Goal: Information Seeking & Learning: Learn about a topic

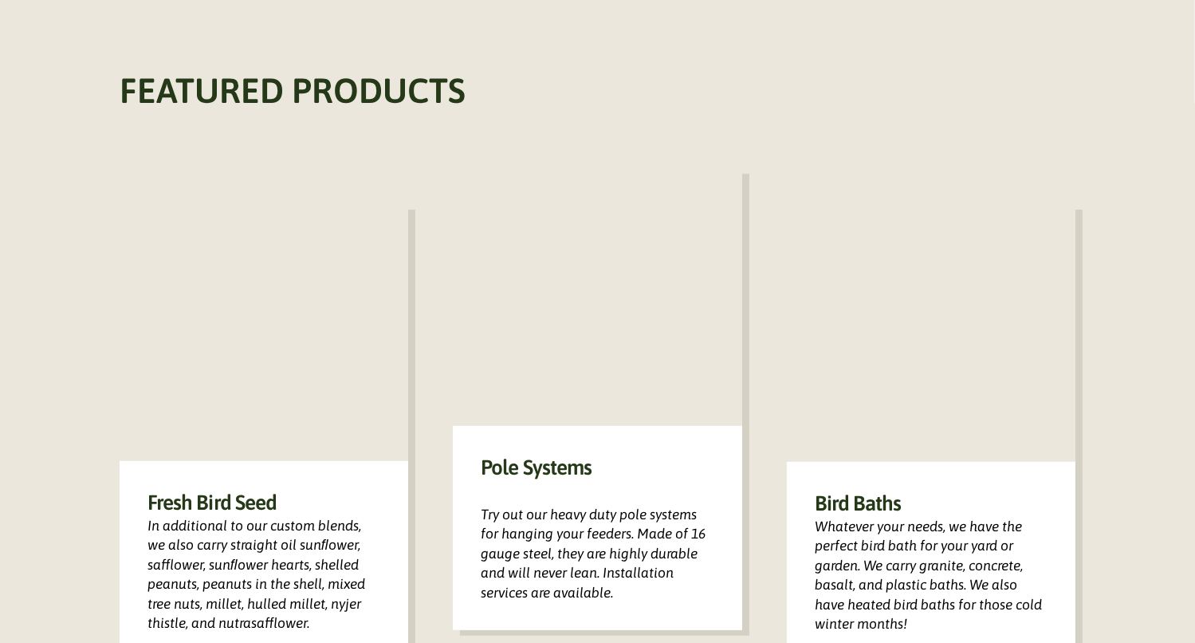
scroll to position [931, 0]
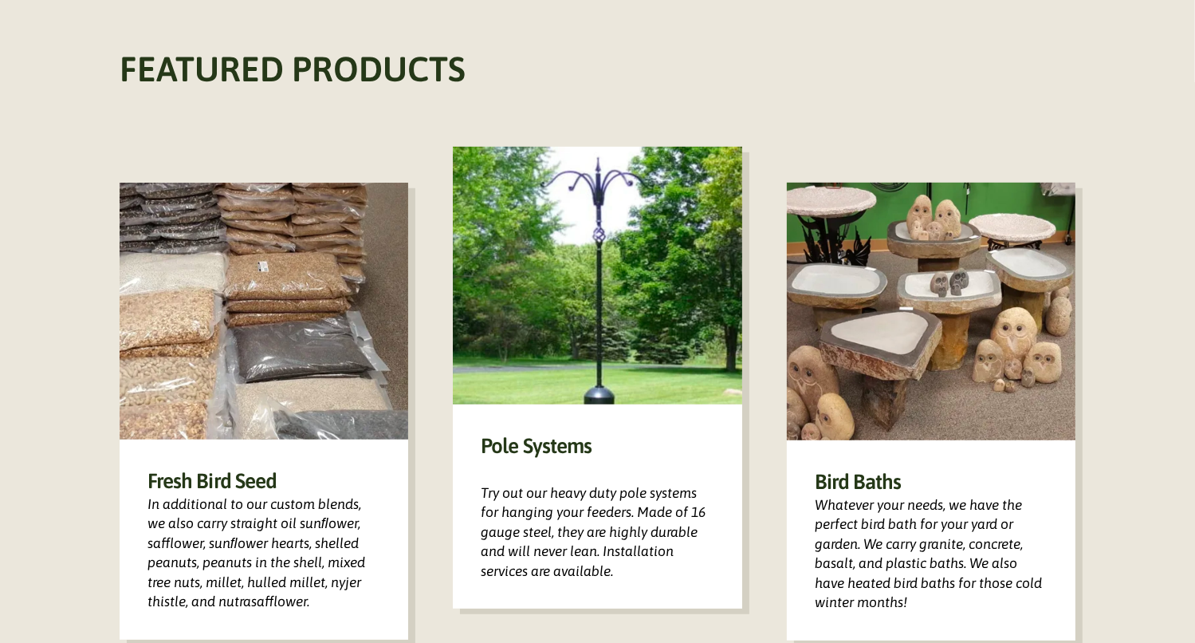
click at [207, 467] on h3 "Fresh Bird Seed" at bounding box center [264, 480] width 233 height 27
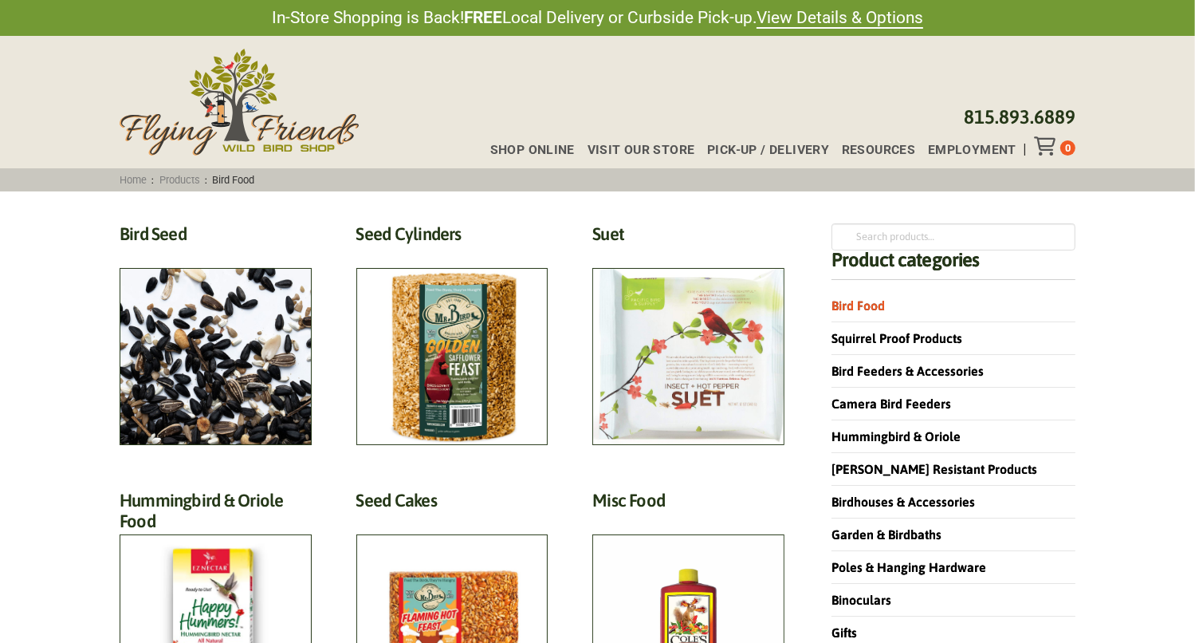
click at [183, 253] on h2 "Bird Seed (30)" at bounding box center [216, 238] width 192 height 30
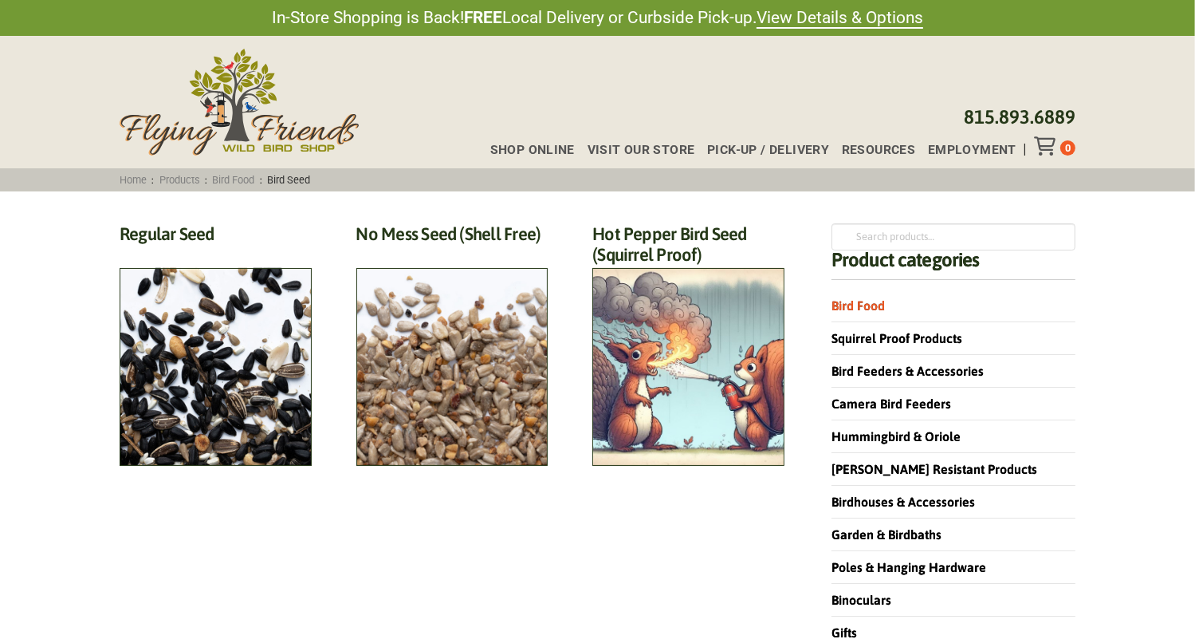
click at [183, 253] on h2 "Regular Seed (18)" at bounding box center [216, 238] width 192 height 30
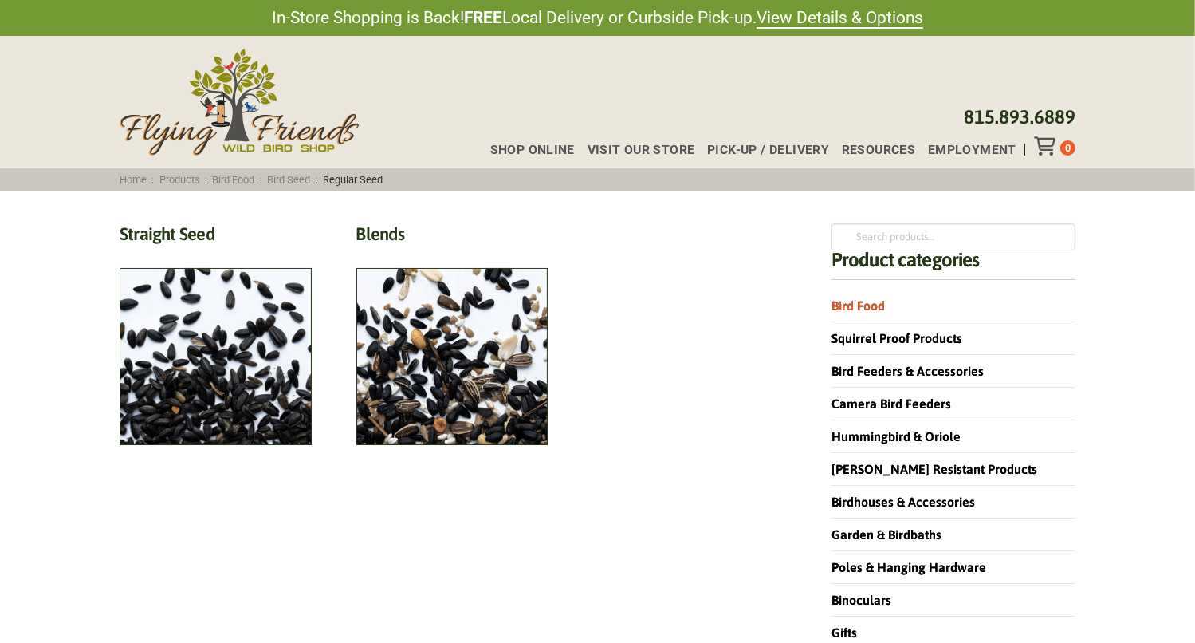
click at [462, 253] on h2 "Blends (6)" at bounding box center [452, 238] width 192 height 30
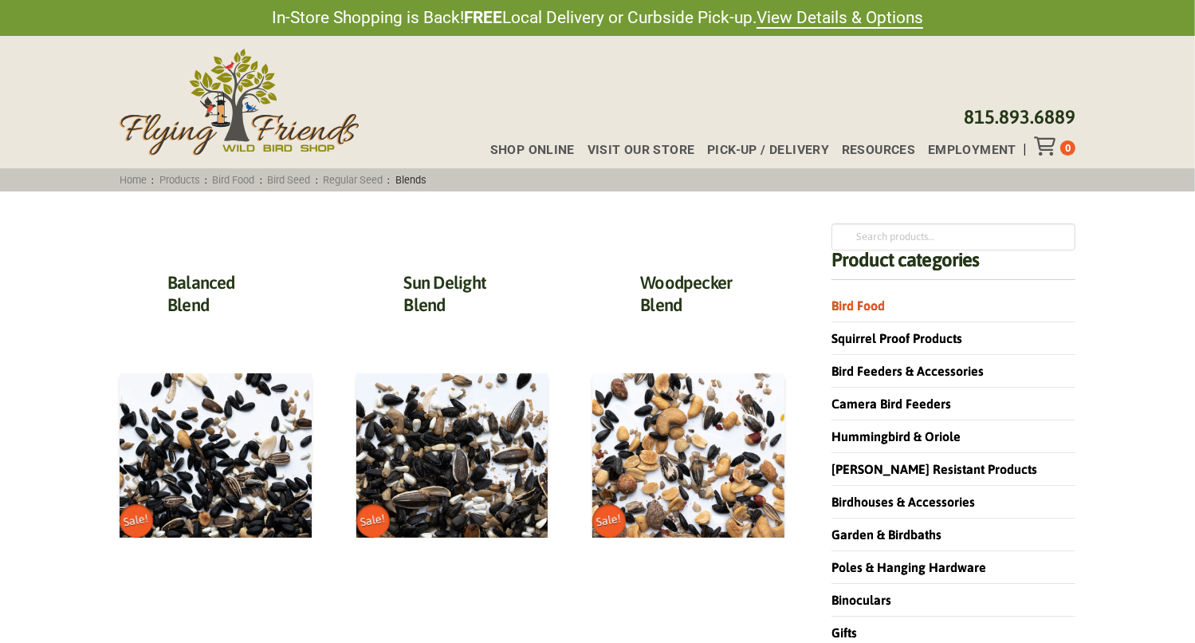
click at [247, 499] on img at bounding box center [216, 455] width 192 height 164
click at [462, 481] on img at bounding box center [452, 455] width 192 height 164
click at [679, 460] on img at bounding box center [688, 455] width 192 height 164
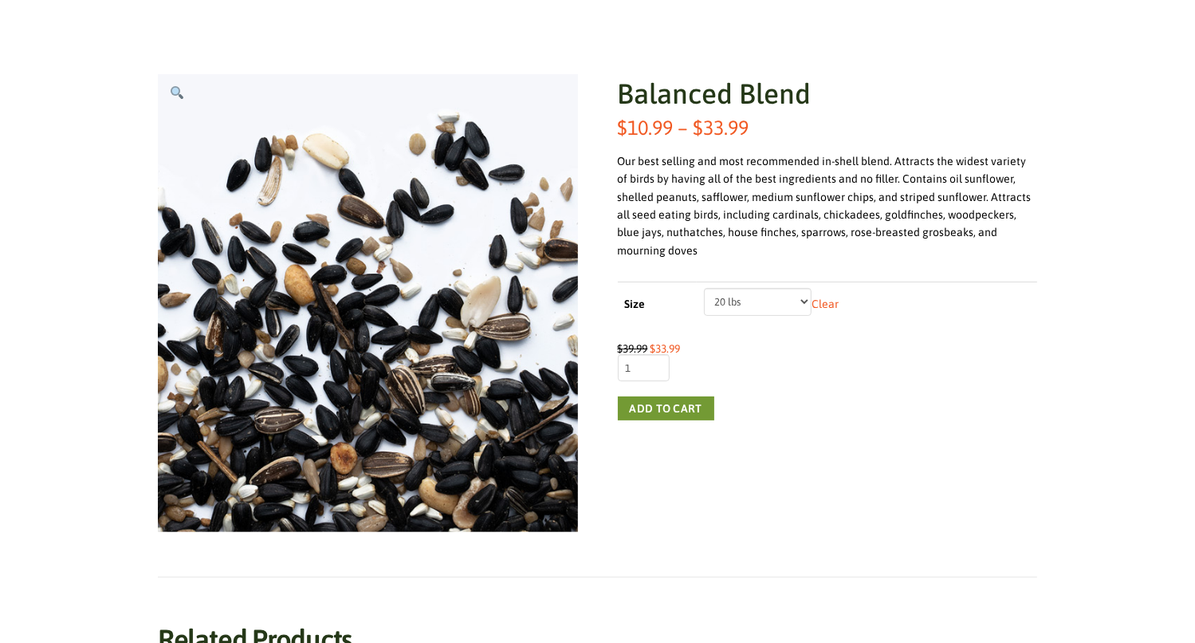
scroll to position [215, 0]
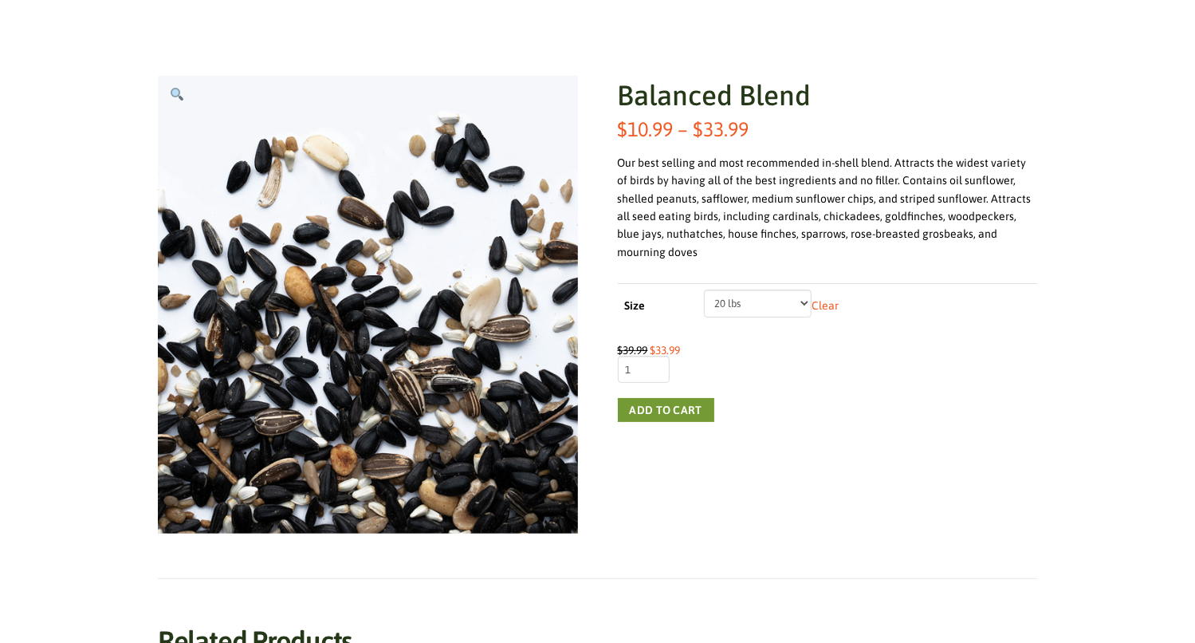
click at [800, 289] on select "Choose an option 5 lbs 10 lbs 20 lbs" at bounding box center [758, 302] width 108 height 27
click at [704, 289] on select "Choose an option 5 lbs 10 lbs 20 lbs" at bounding box center [758, 302] width 108 height 27
select select "10 lbs"
click at [800, 289] on select "Choose an option 5 lbs 10 lbs 20 lbs" at bounding box center [758, 302] width 108 height 27
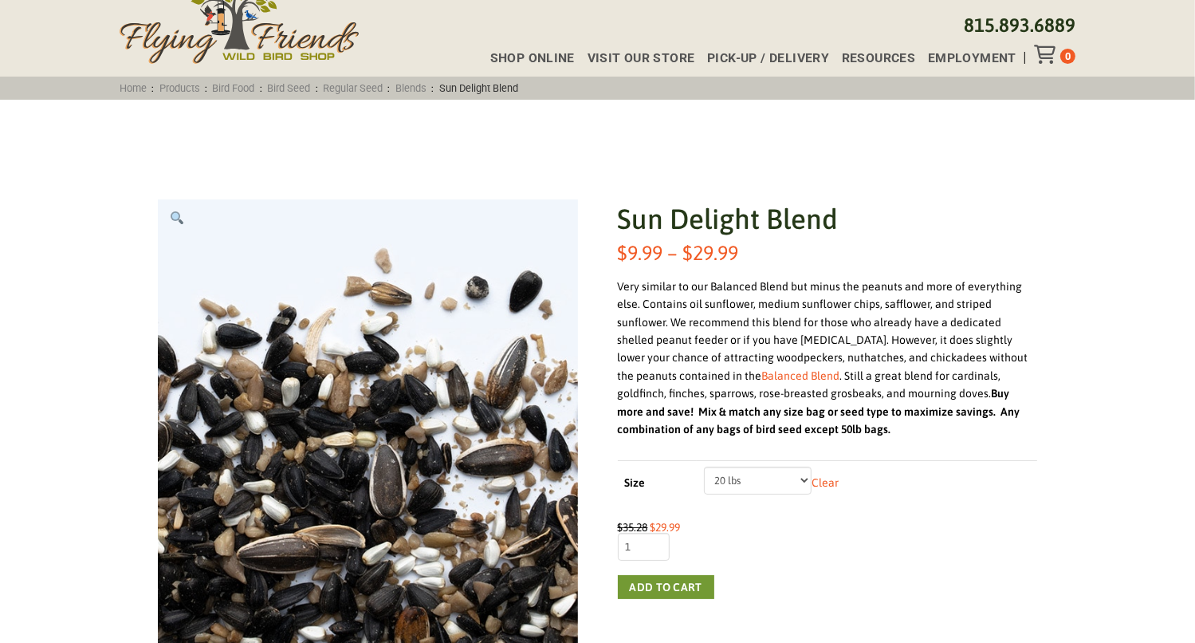
scroll to position [96, 0]
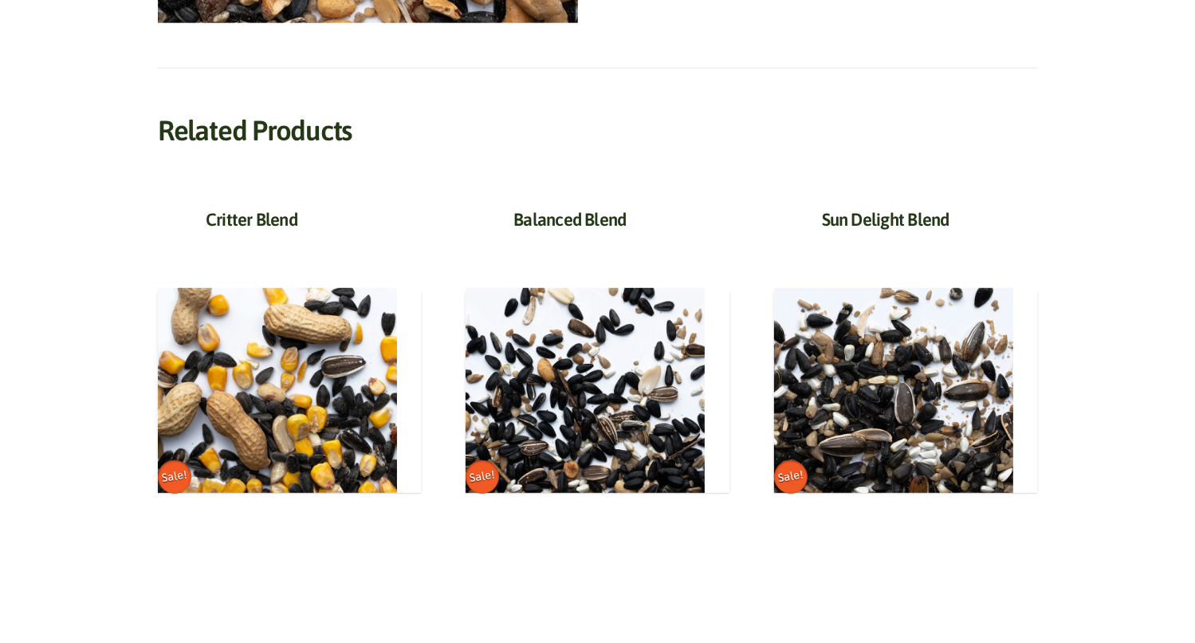
scroll to position [745, 0]
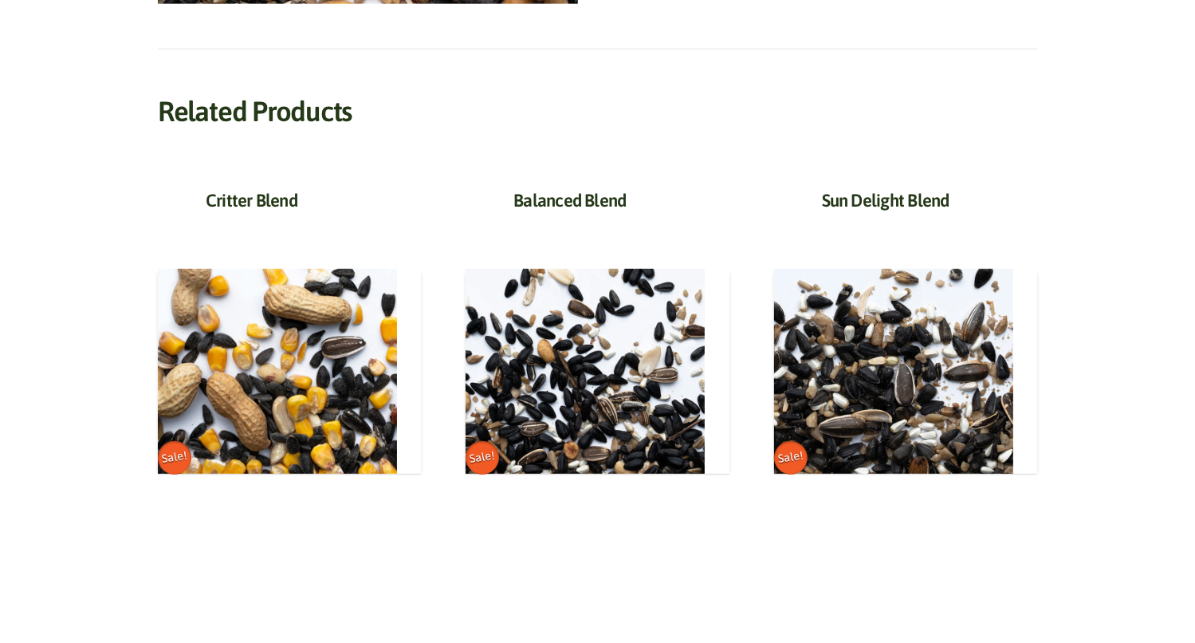
click at [224, 400] on img at bounding box center [277, 371] width 239 height 205
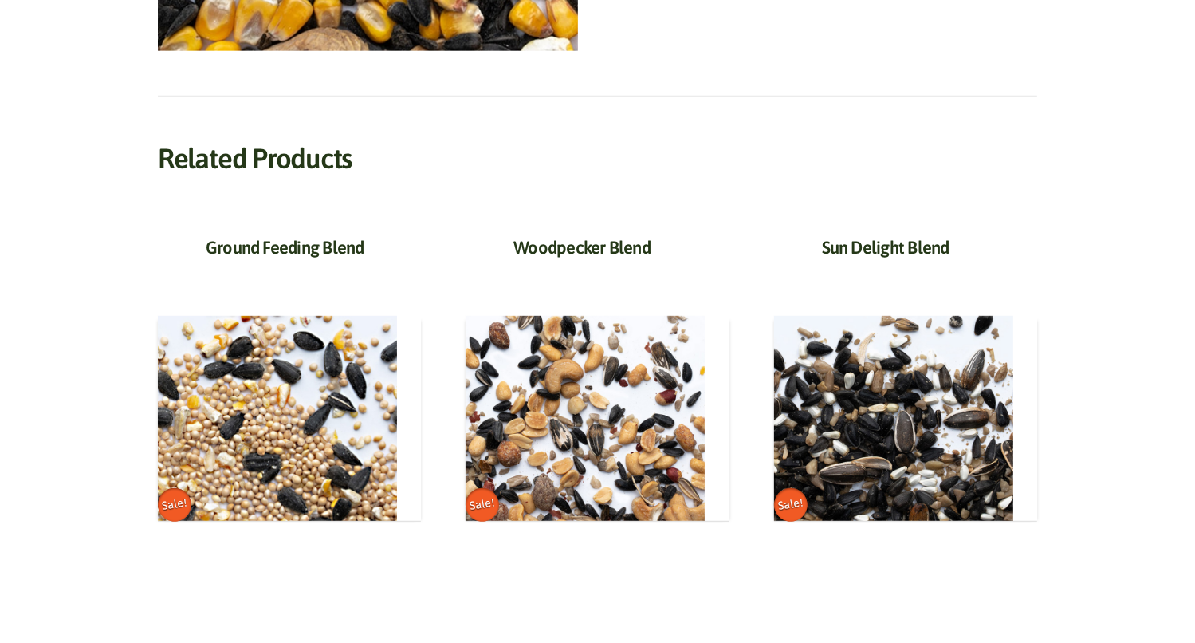
scroll to position [708, 0]
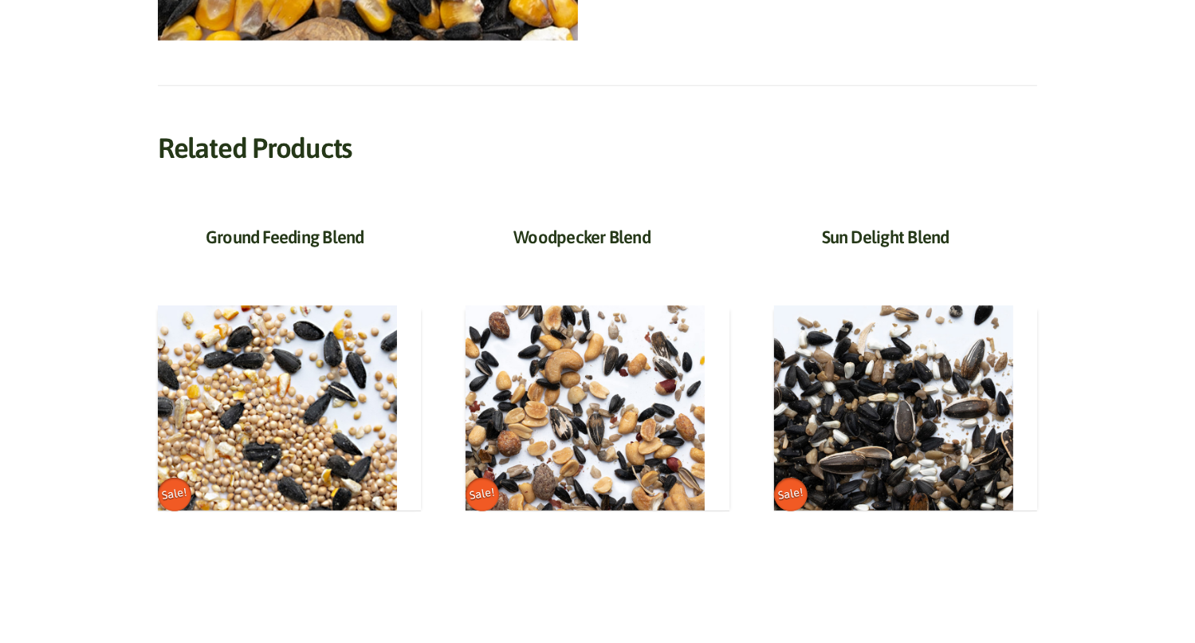
click at [223, 451] on img at bounding box center [277, 407] width 239 height 205
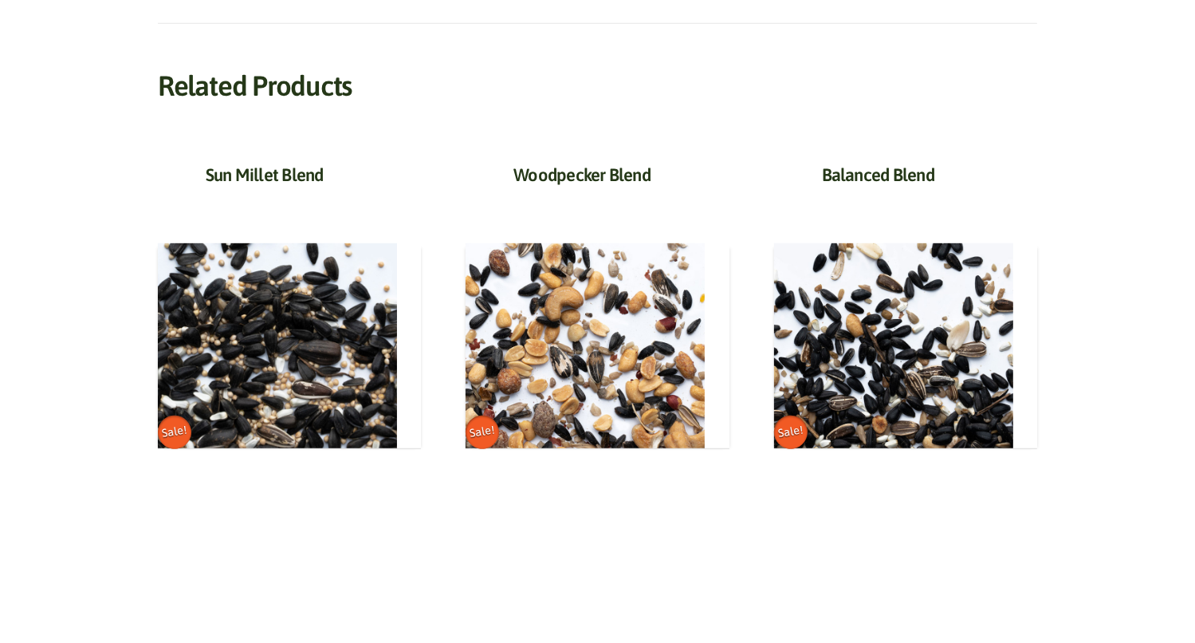
scroll to position [771, 0]
click at [224, 385] on img at bounding box center [277, 344] width 239 height 205
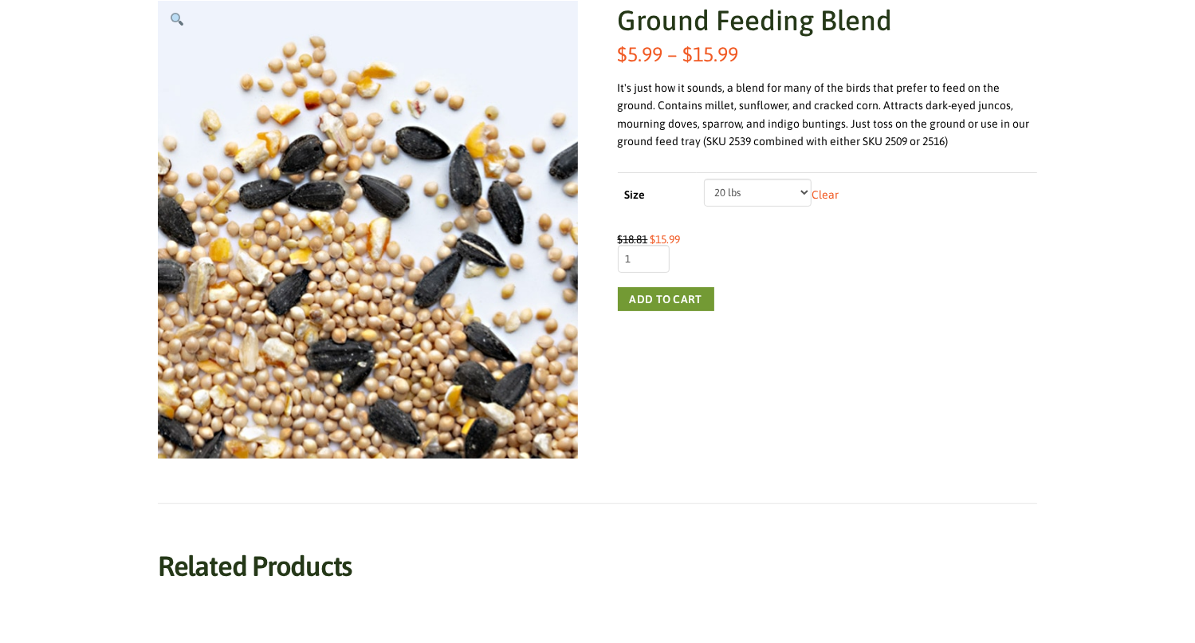
scroll to position [0, 0]
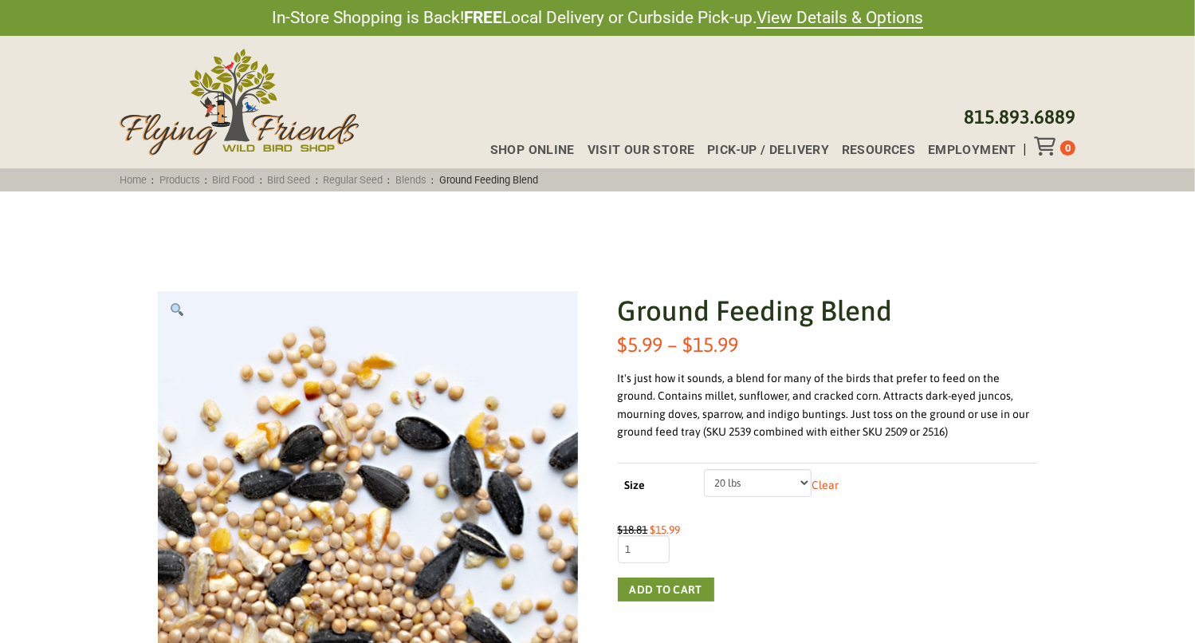
click at [301, 183] on link "Bird Seed" at bounding box center [288, 180] width 53 height 12
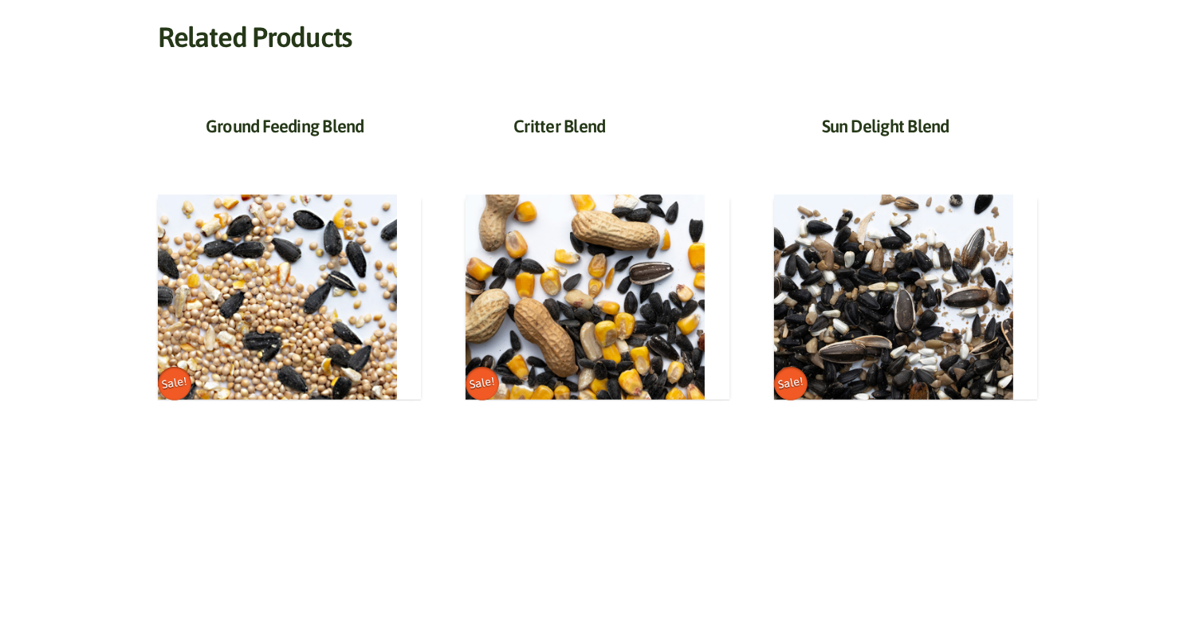
scroll to position [818, 0]
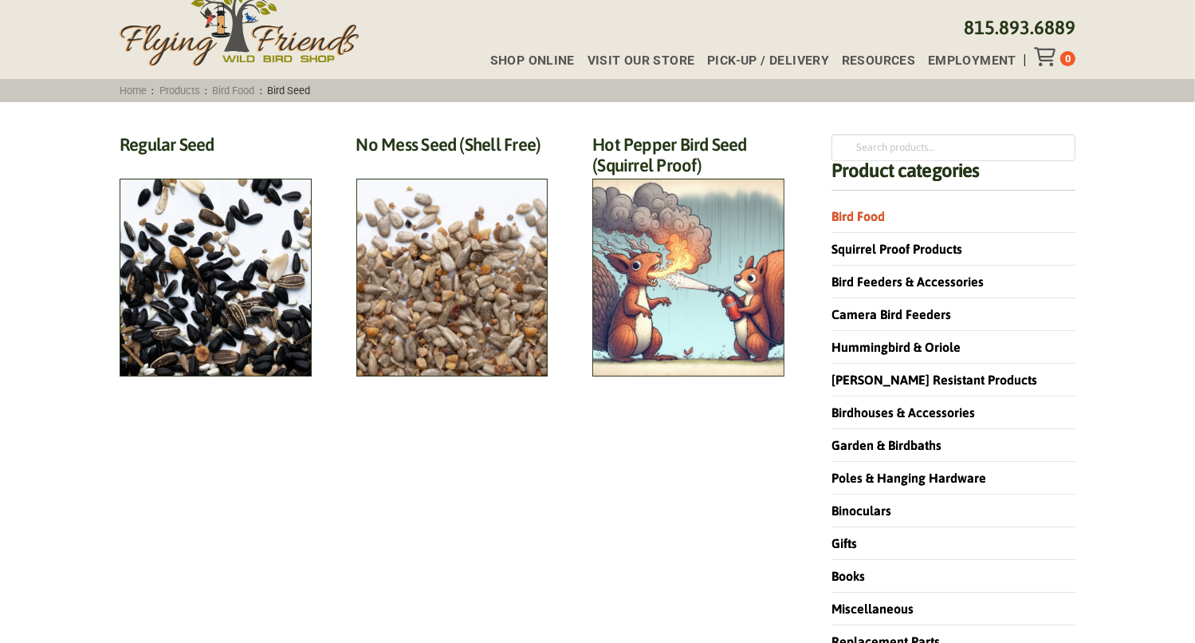
scroll to position [91, 0]
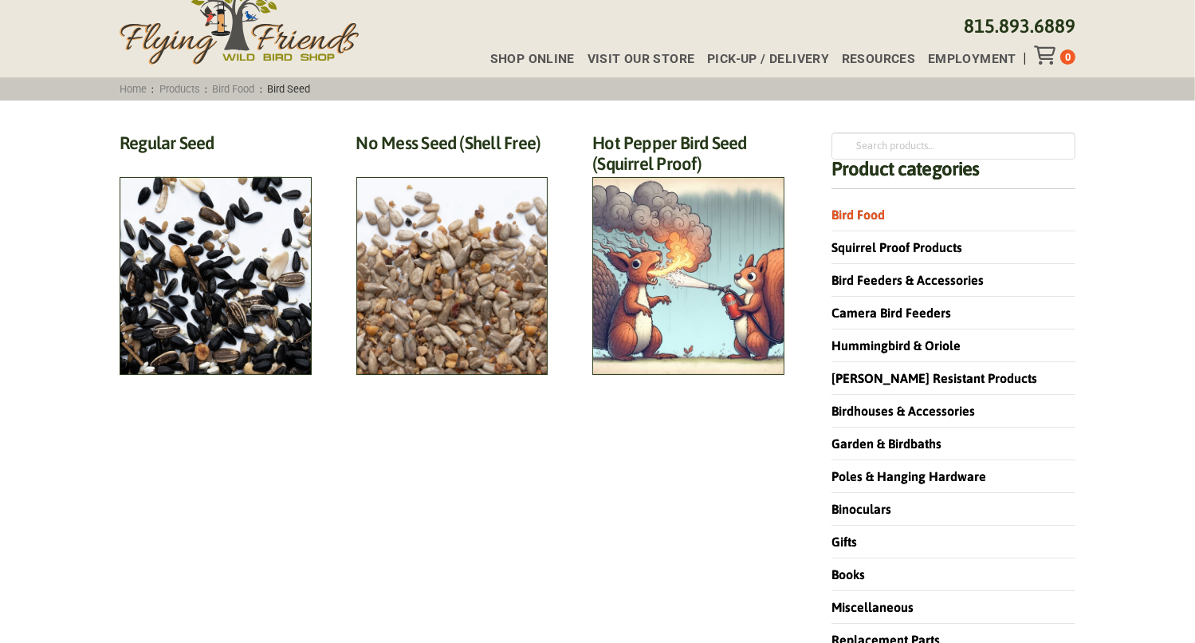
click at [864, 217] on link "Bird Food" at bounding box center [858, 214] width 53 height 14
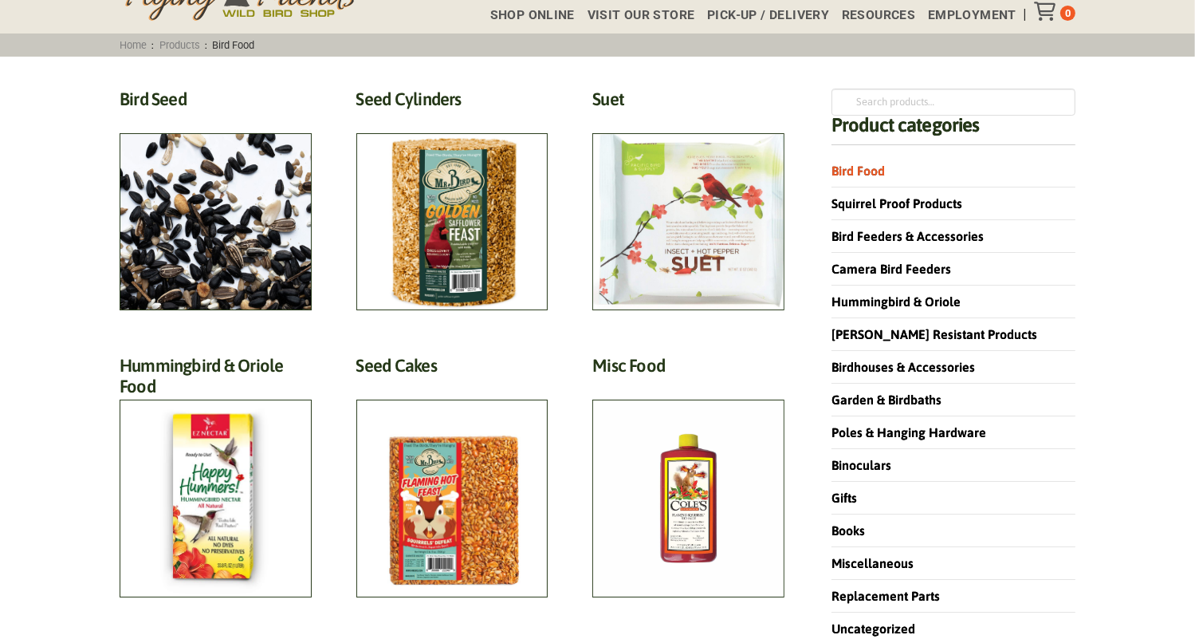
scroll to position [147, 0]
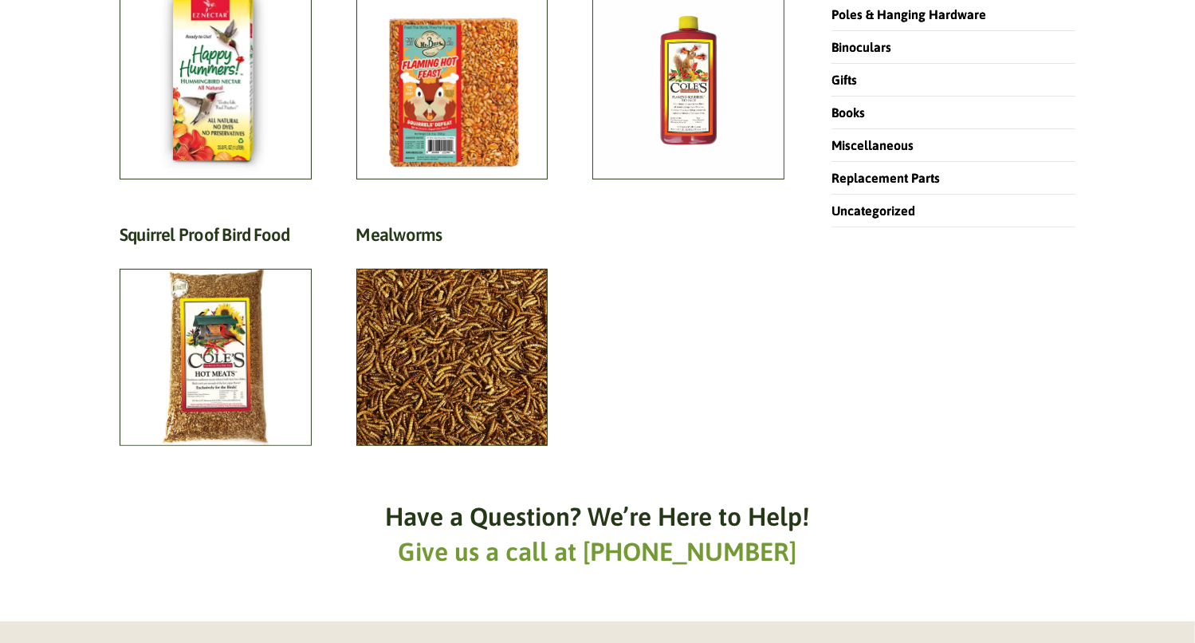
scroll to position [555, 0]
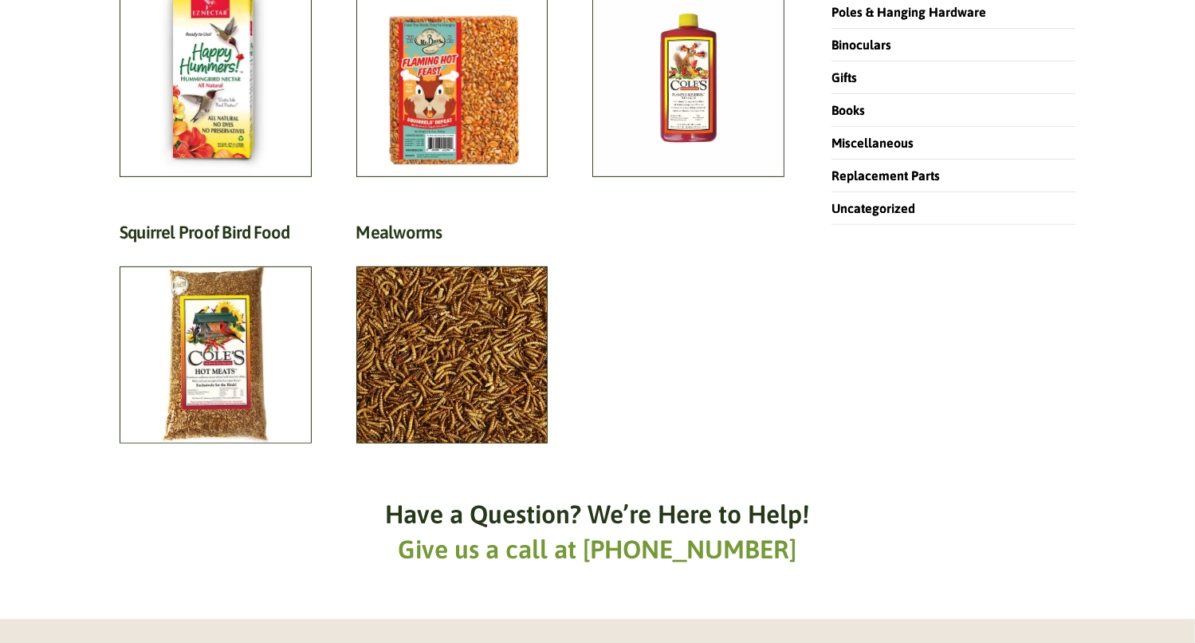
click at [528, 251] on h2 "Mealworms (3)" at bounding box center [452, 237] width 192 height 30
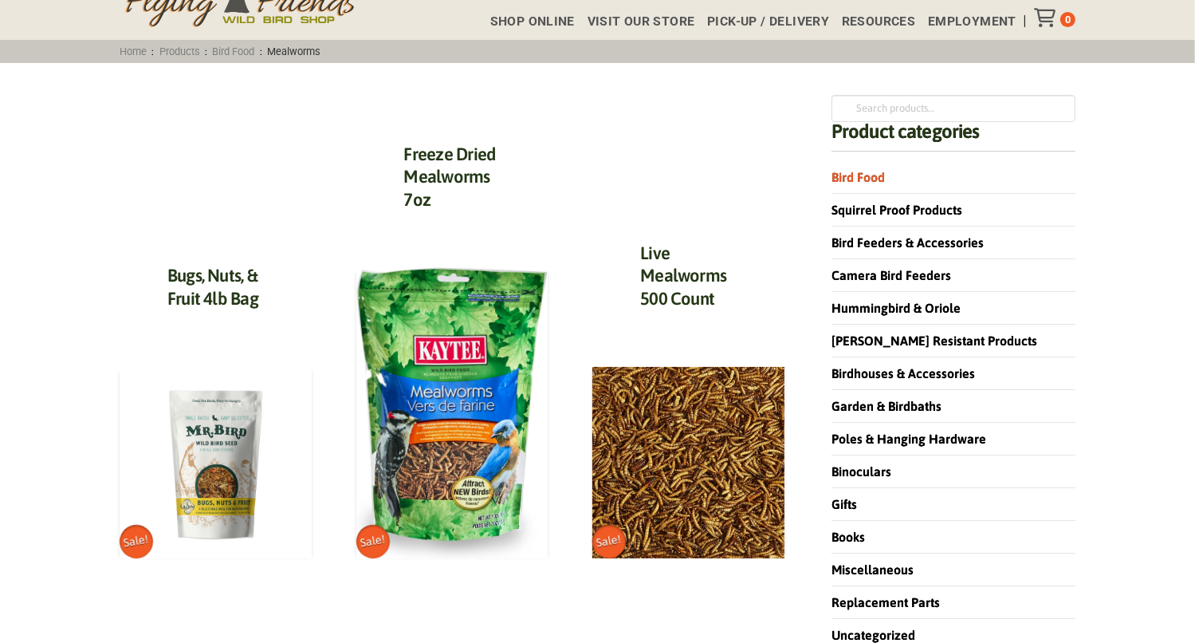
scroll to position [131, 0]
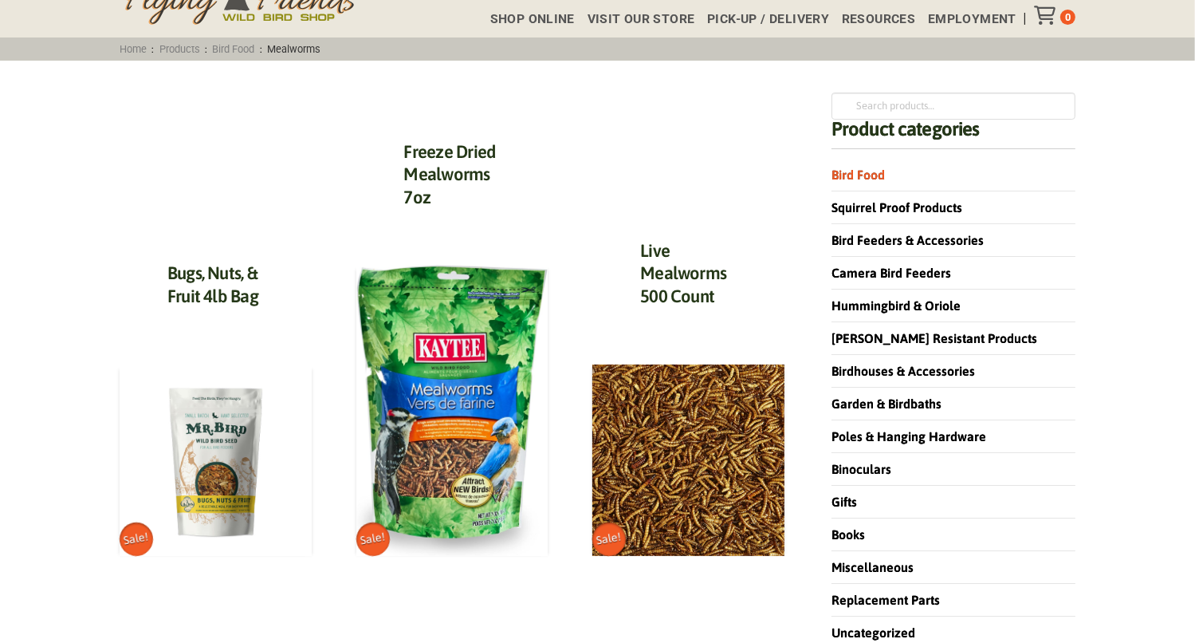
click at [211, 525] on img at bounding box center [216, 460] width 192 height 192
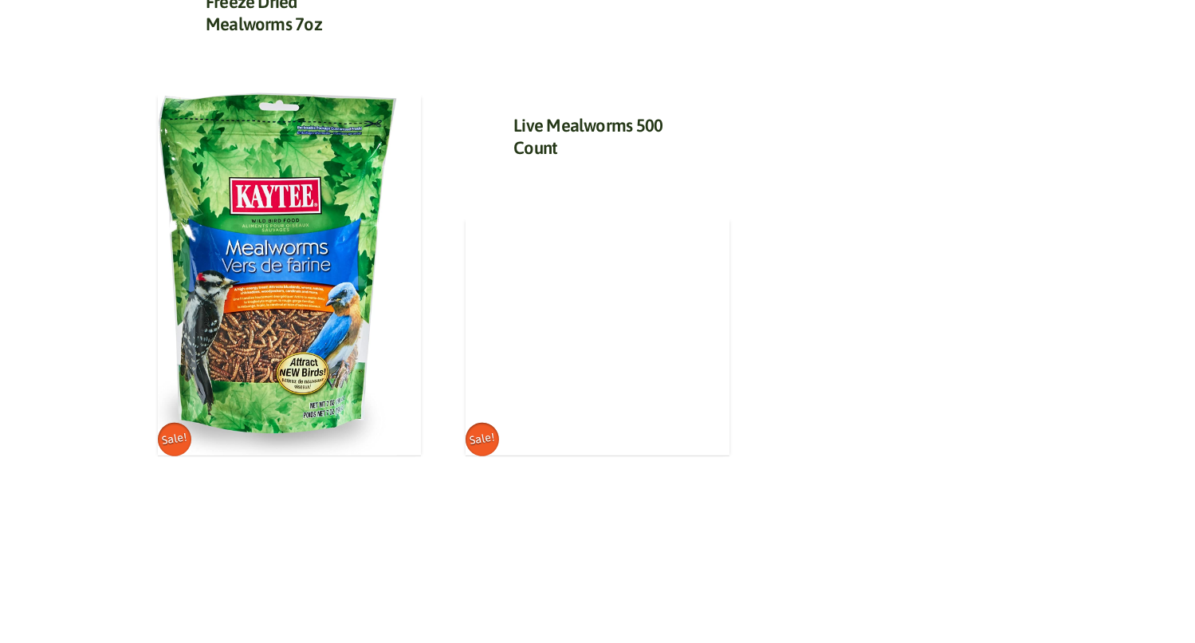
scroll to position [904, 0]
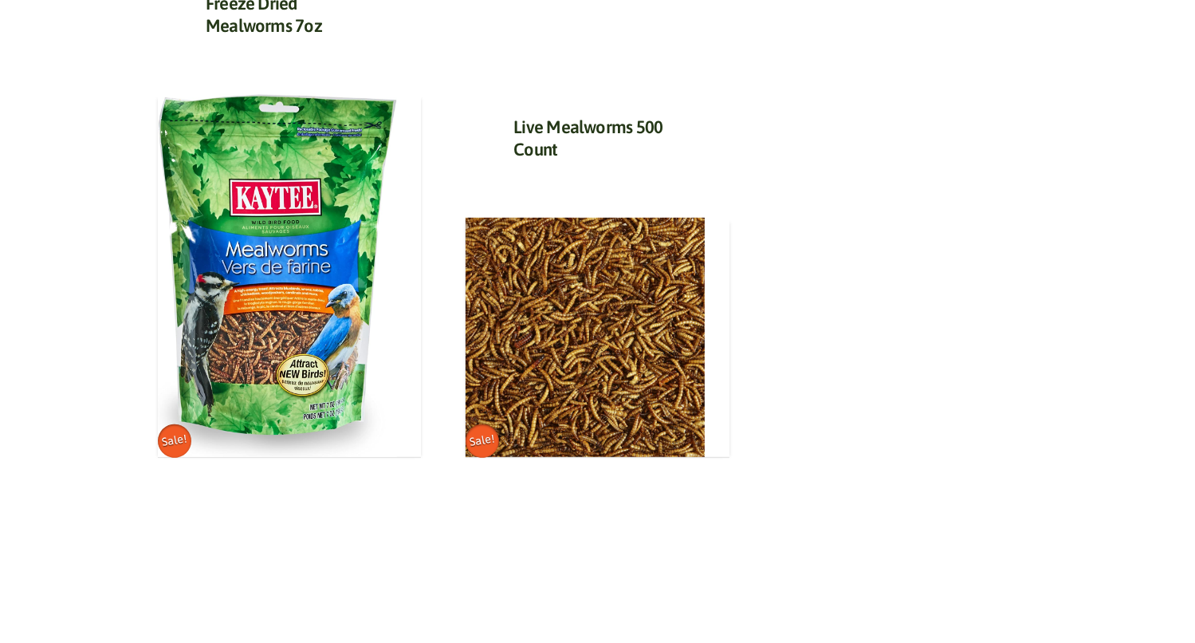
click at [275, 376] on img at bounding box center [277, 275] width 239 height 363
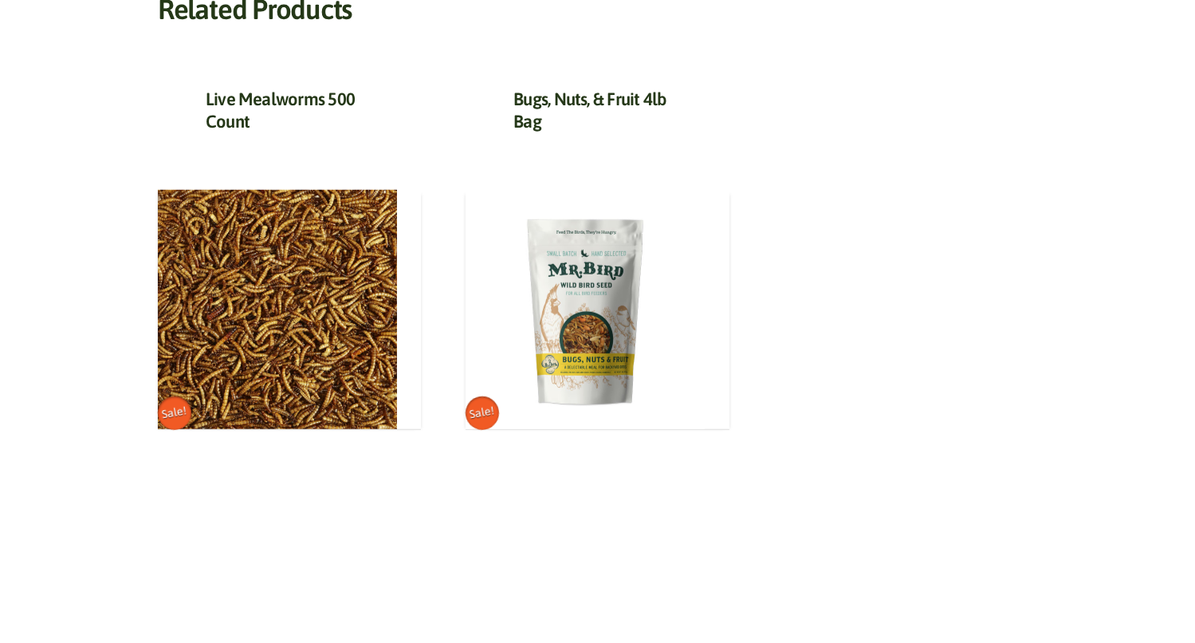
scroll to position [1033, 0]
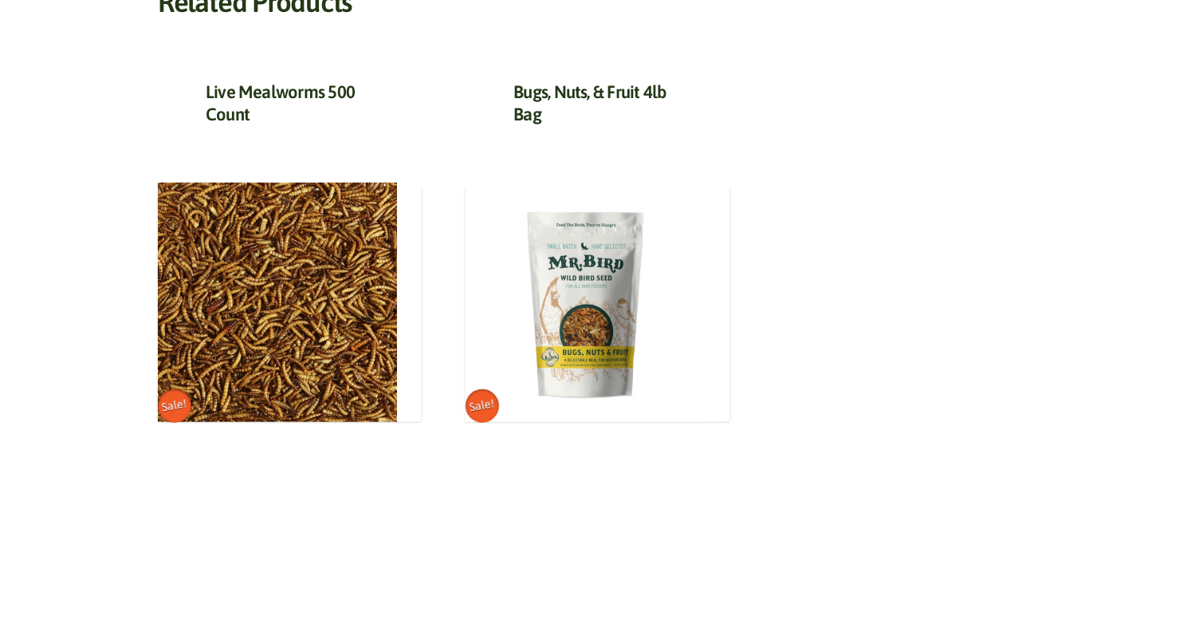
click at [172, 408] on span "Sale!" at bounding box center [174, 406] width 39 height 39
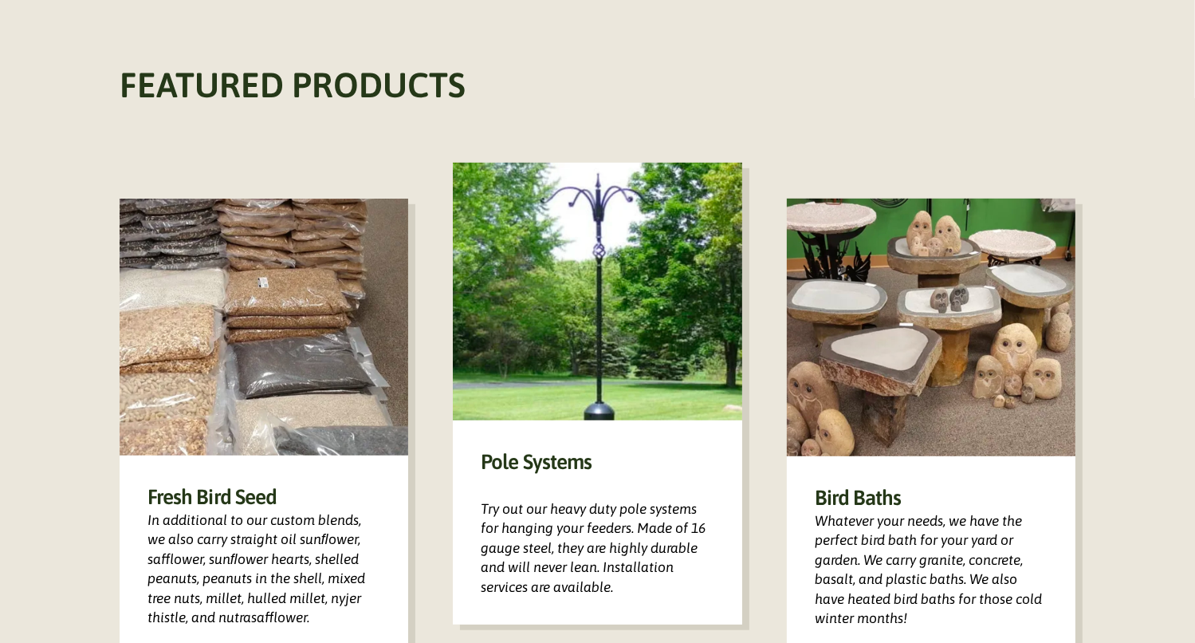
scroll to position [925, 0]
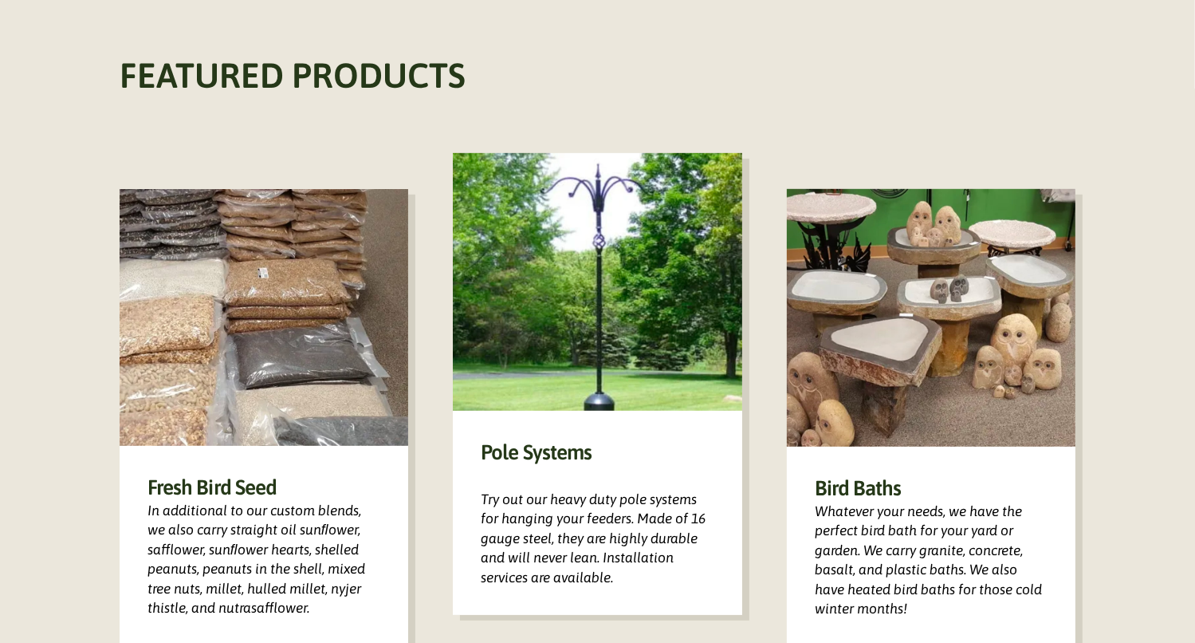
click at [970, 514] on div "Bird Baths Whatever your needs, we have the perfect bird bath for your yard or …" at bounding box center [931, 547] width 289 height 200
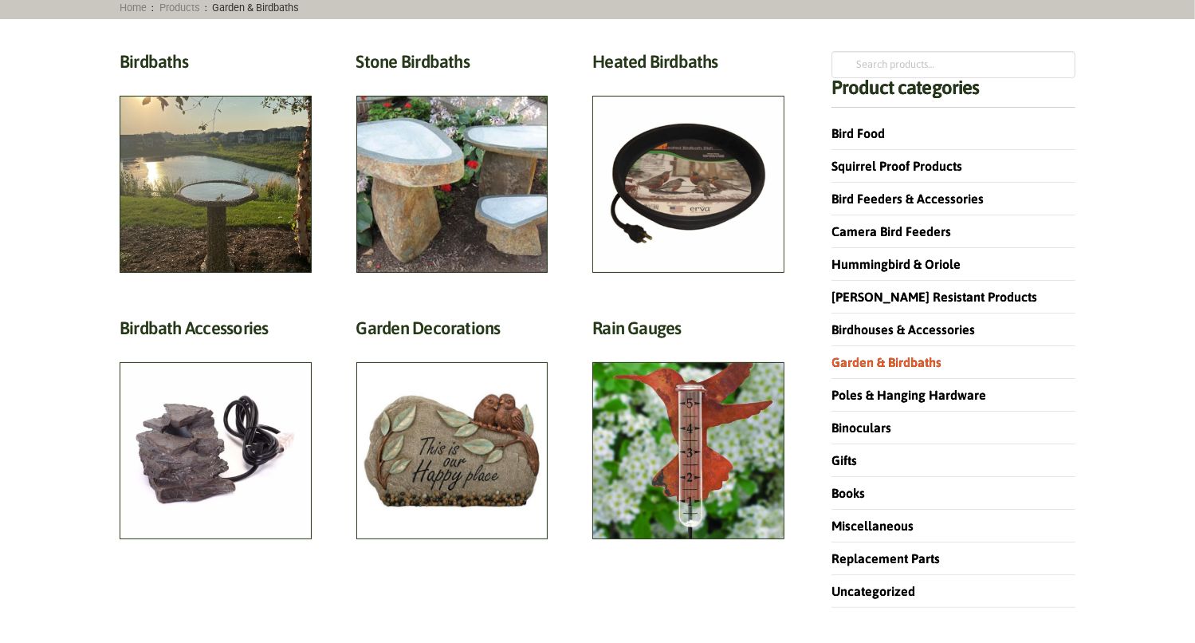
scroll to position [171, 0]
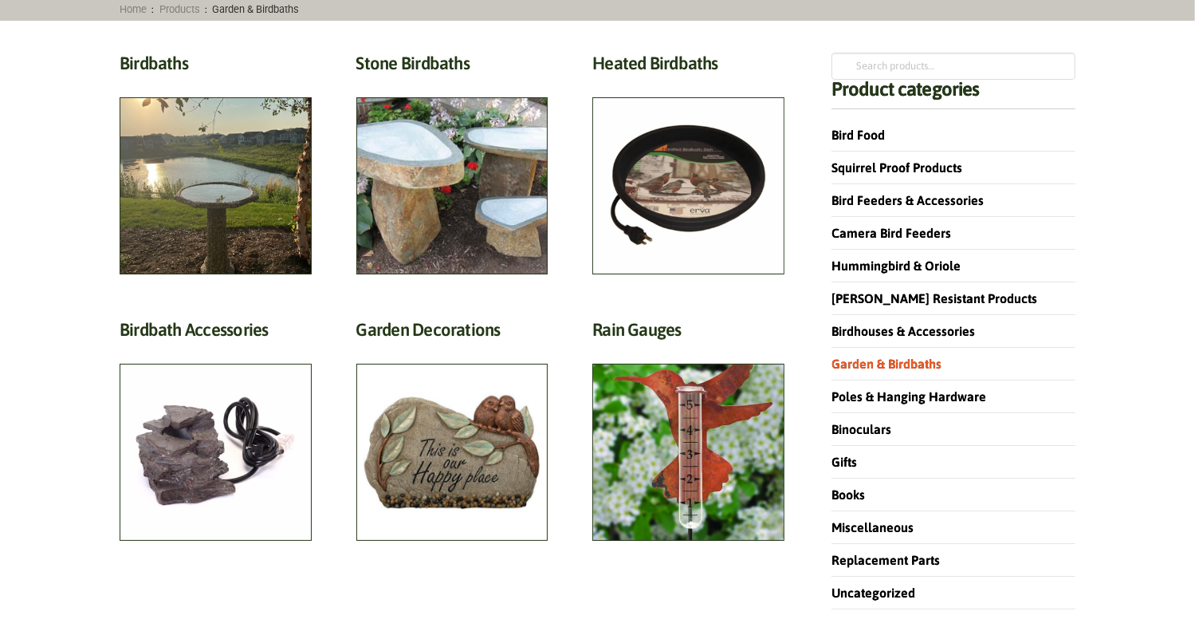
click at [220, 82] on h2 "Birdbaths (17)" at bounding box center [216, 68] width 192 height 30
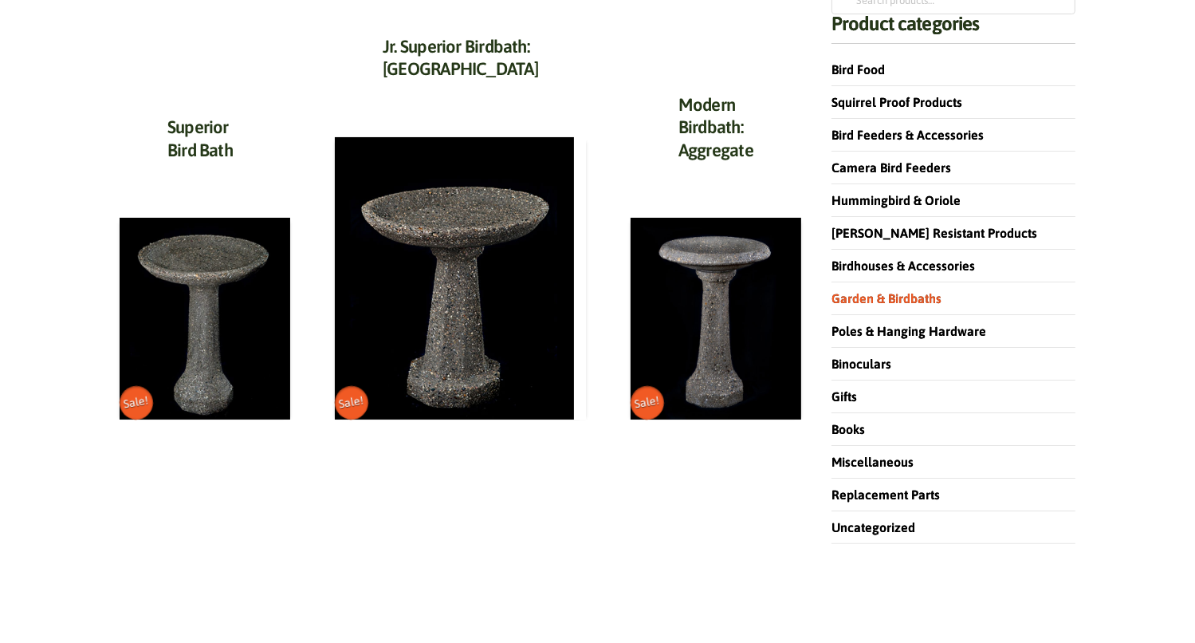
scroll to position [238, 0]
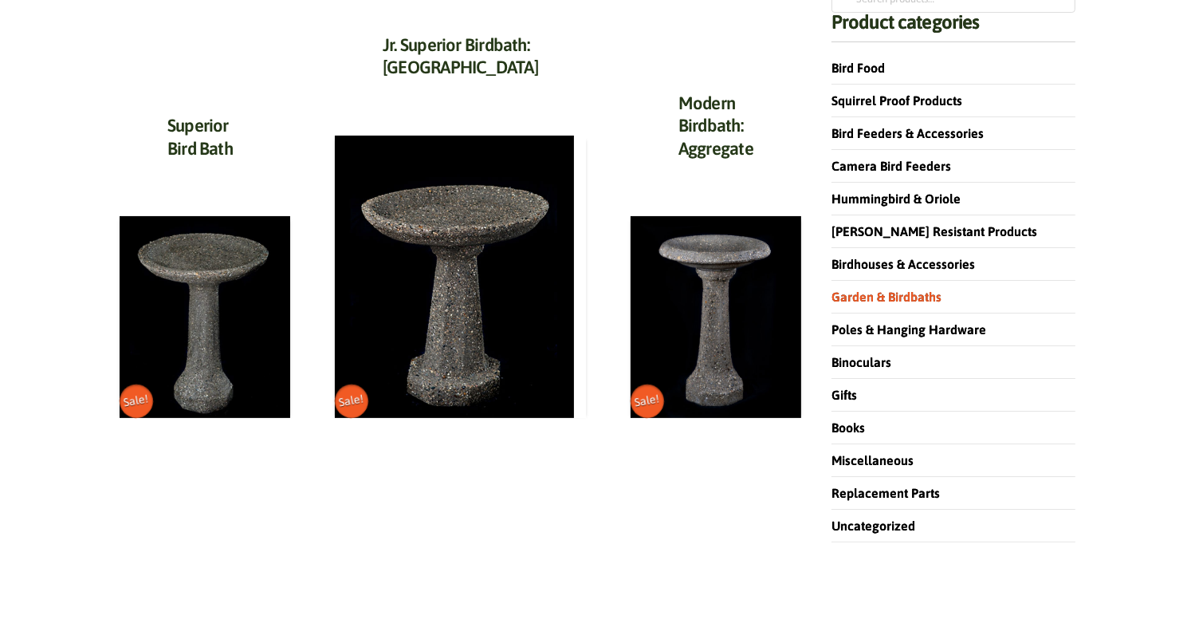
click at [466, 306] on img at bounding box center [454, 277] width 239 height 283
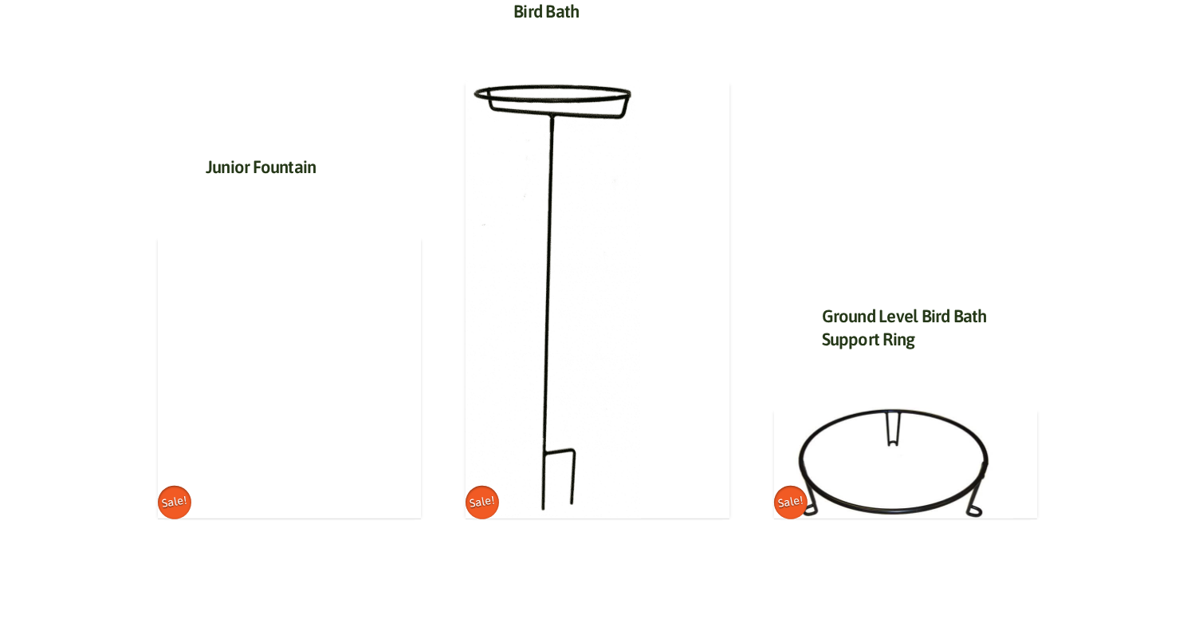
scroll to position [1007, 0]
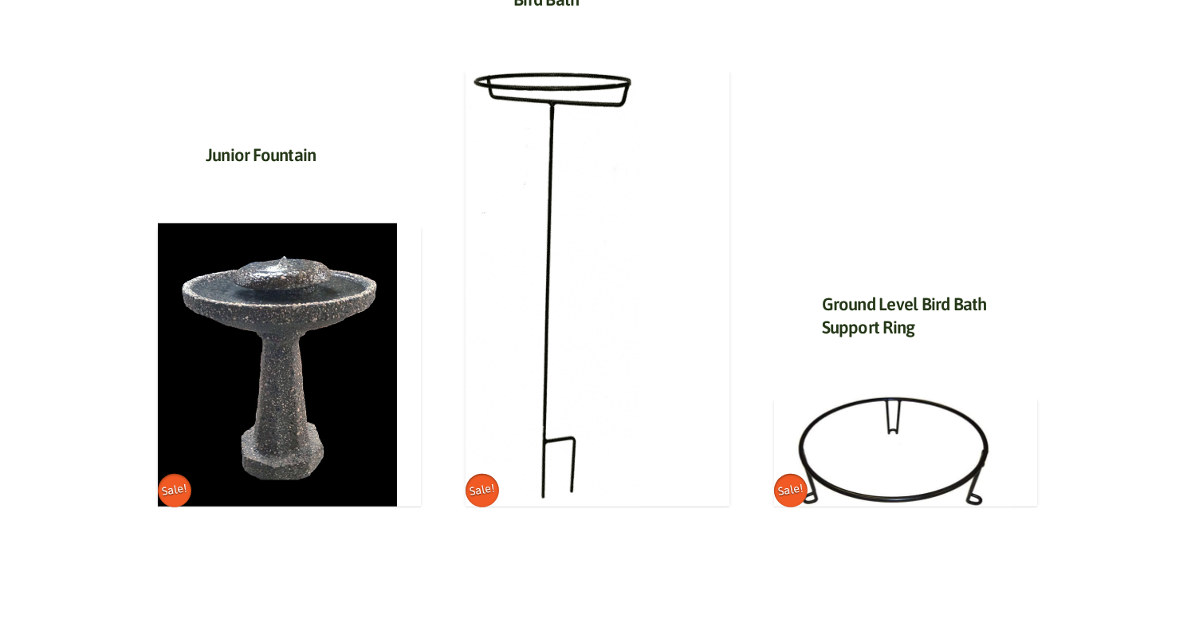
click at [310, 437] on img at bounding box center [277, 364] width 239 height 283
click at [858, 485] on img at bounding box center [893, 451] width 239 height 111
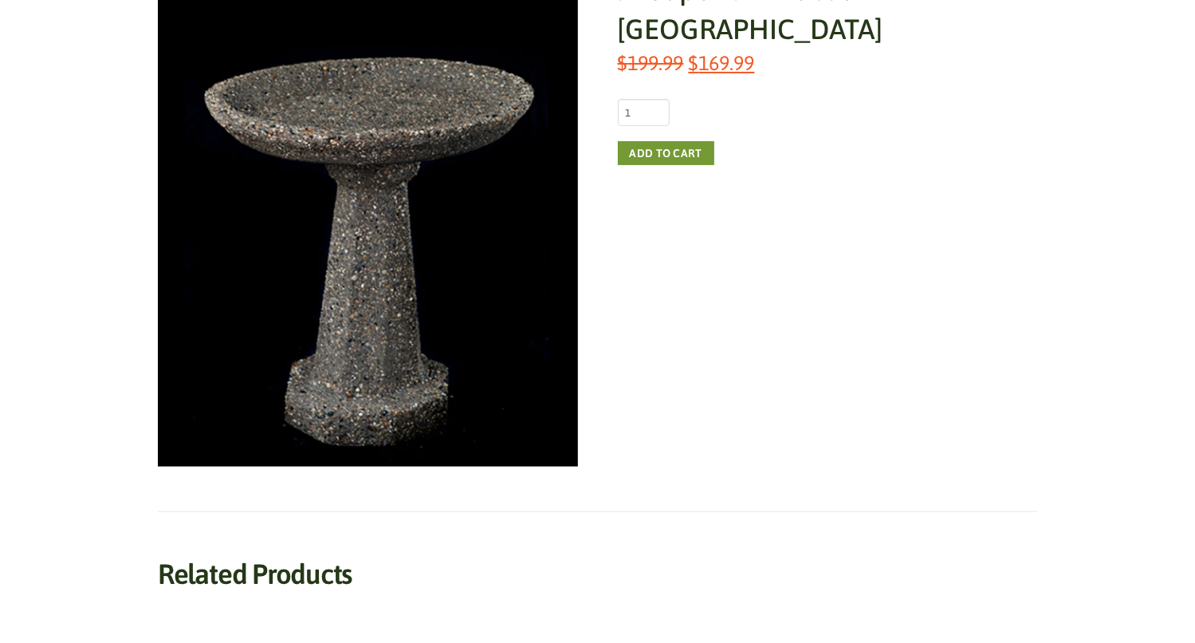
scroll to position [0, 0]
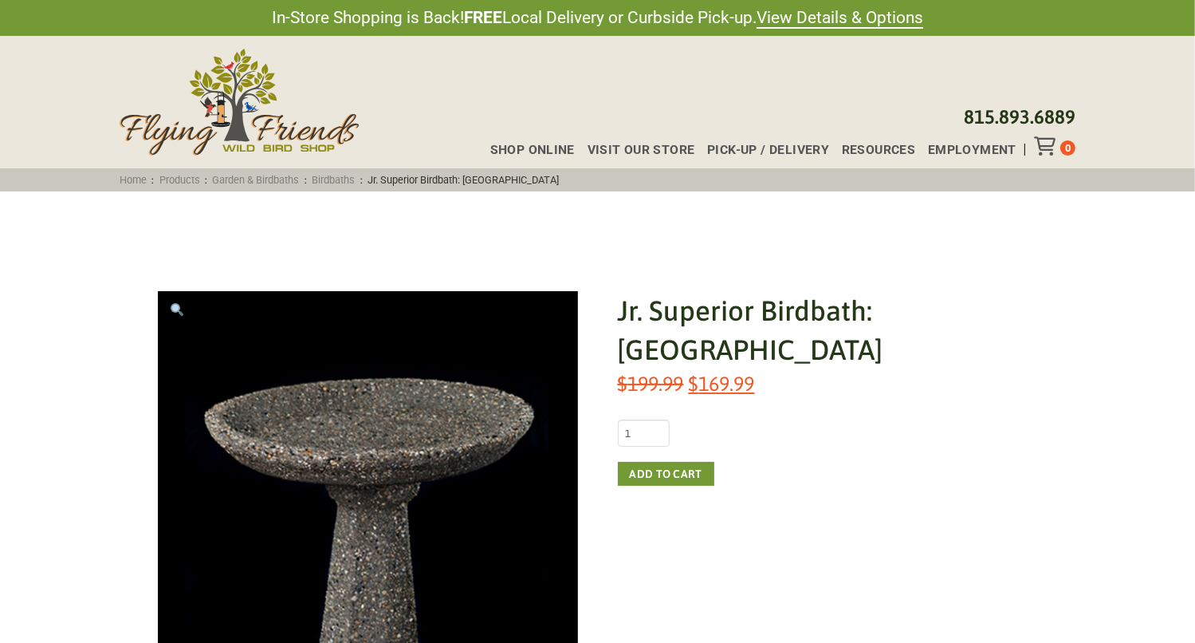
click at [258, 182] on link "Garden & Birdbaths" at bounding box center [255, 180] width 97 height 12
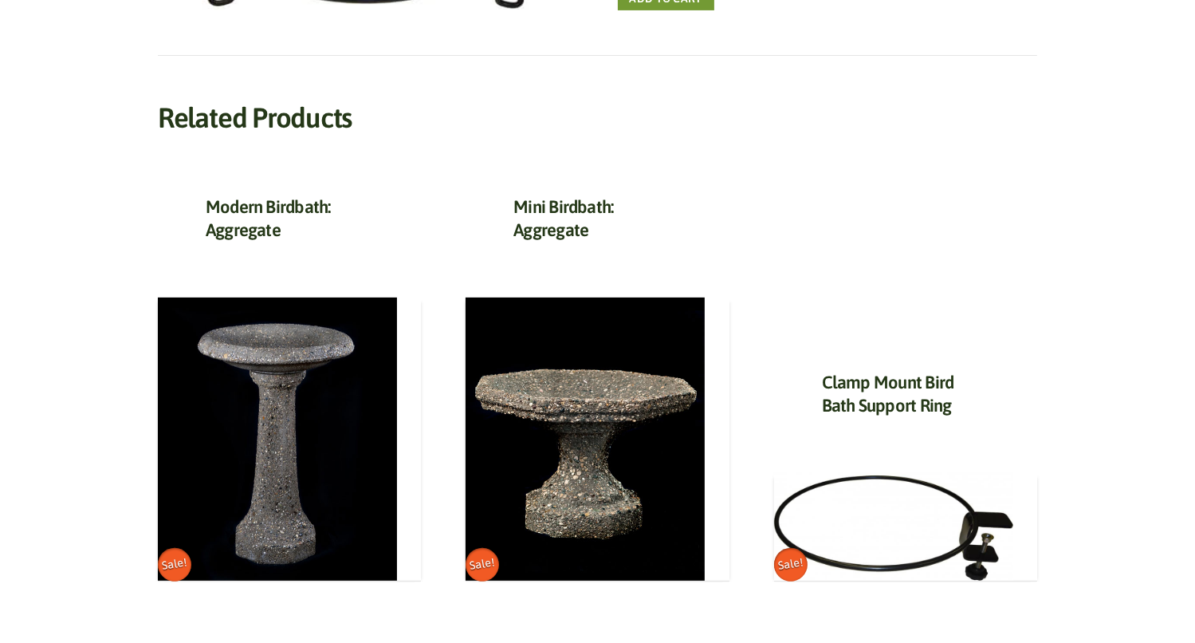
scroll to position [482, 0]
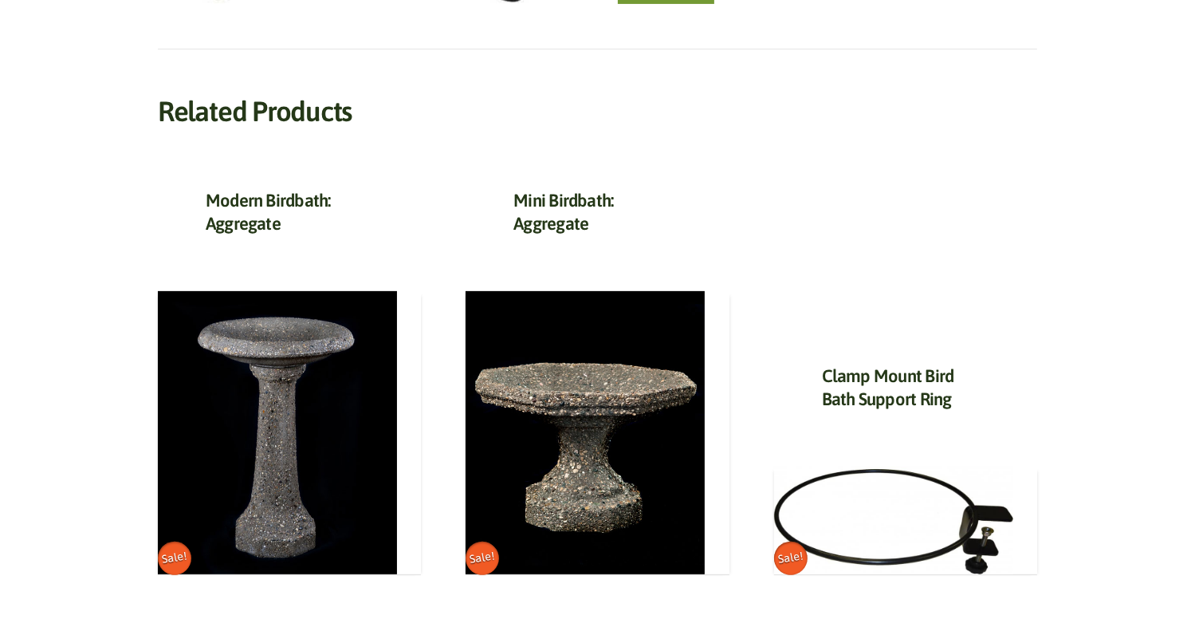
click at [635, 498] on img at bounding box center [585, 432] width 239 height 283
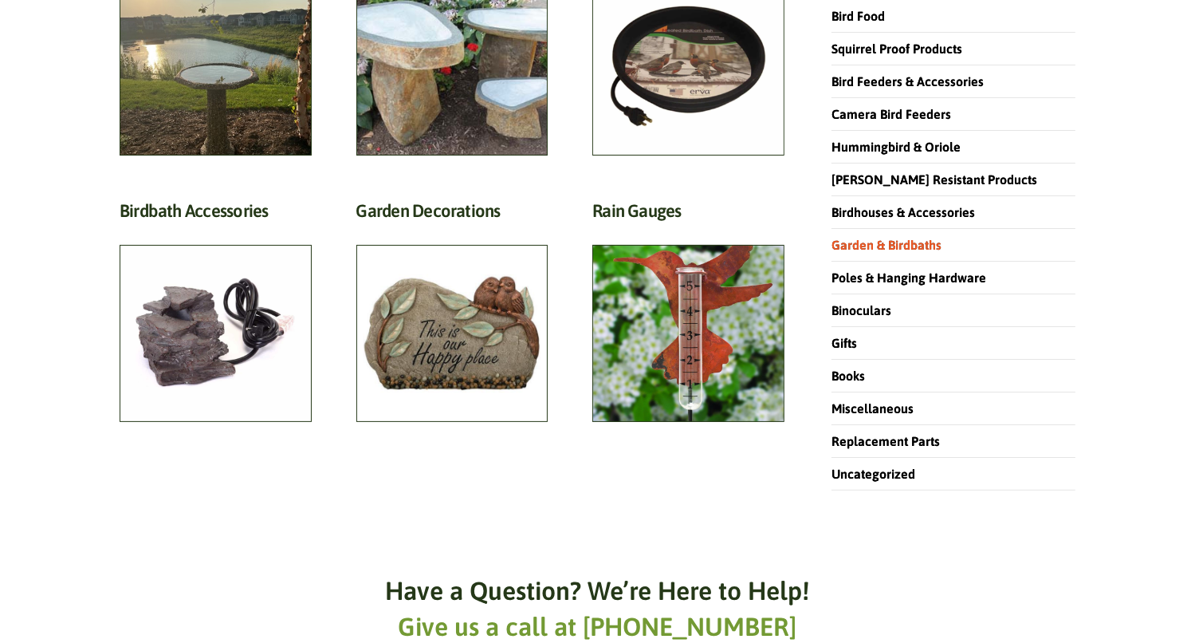
scroll to position [293, 0]
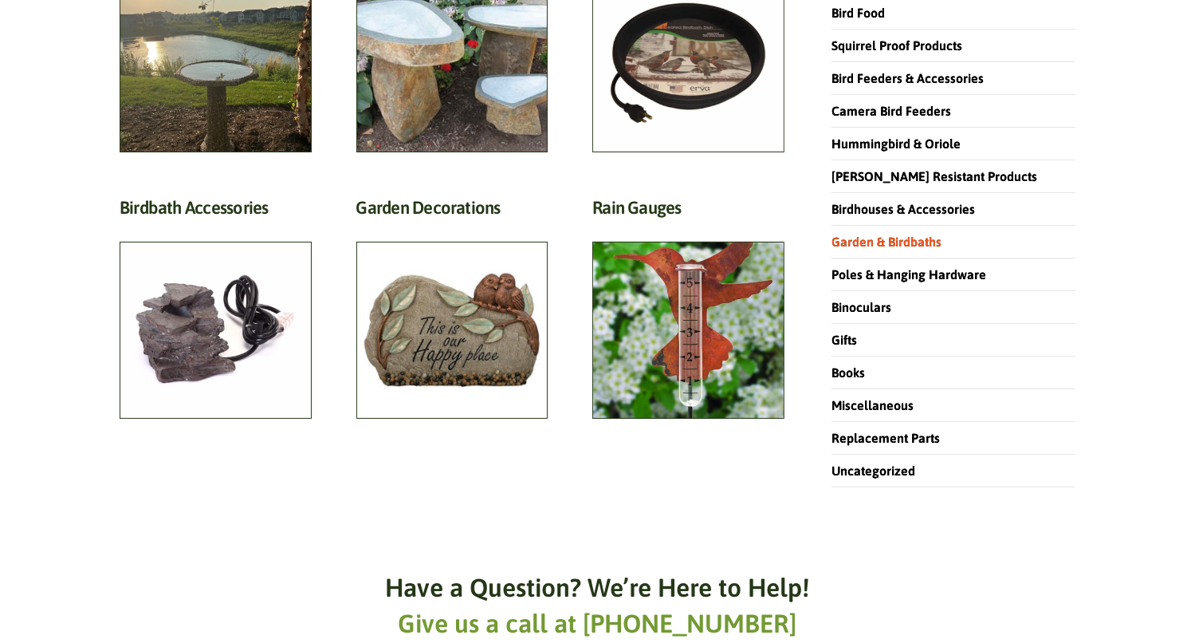
click at [427, 226] on h2 "Garden Decorations (7)" at bounding box center [452, 212] width 192 height 30
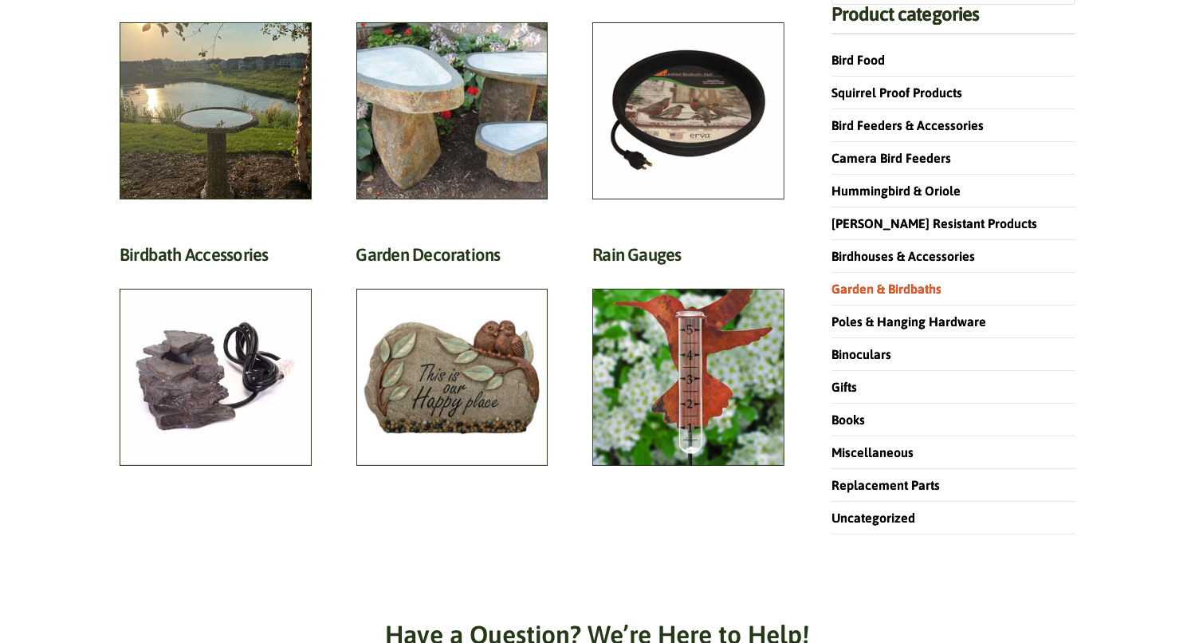
scroll to position [0, 0]
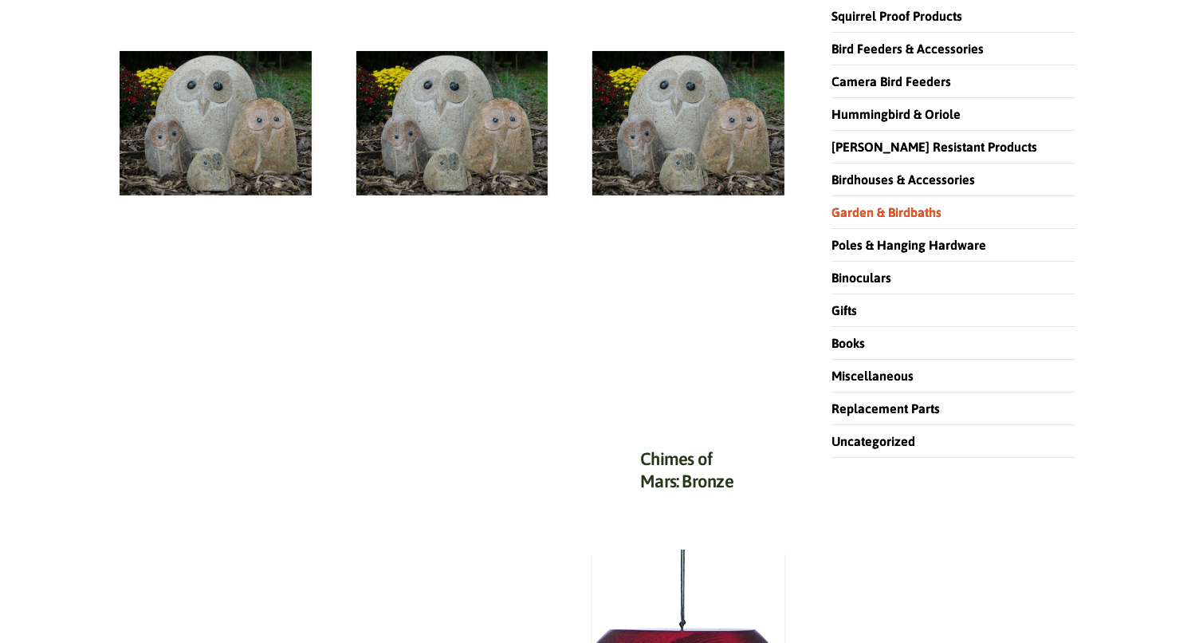
scroll to position [233, 0]
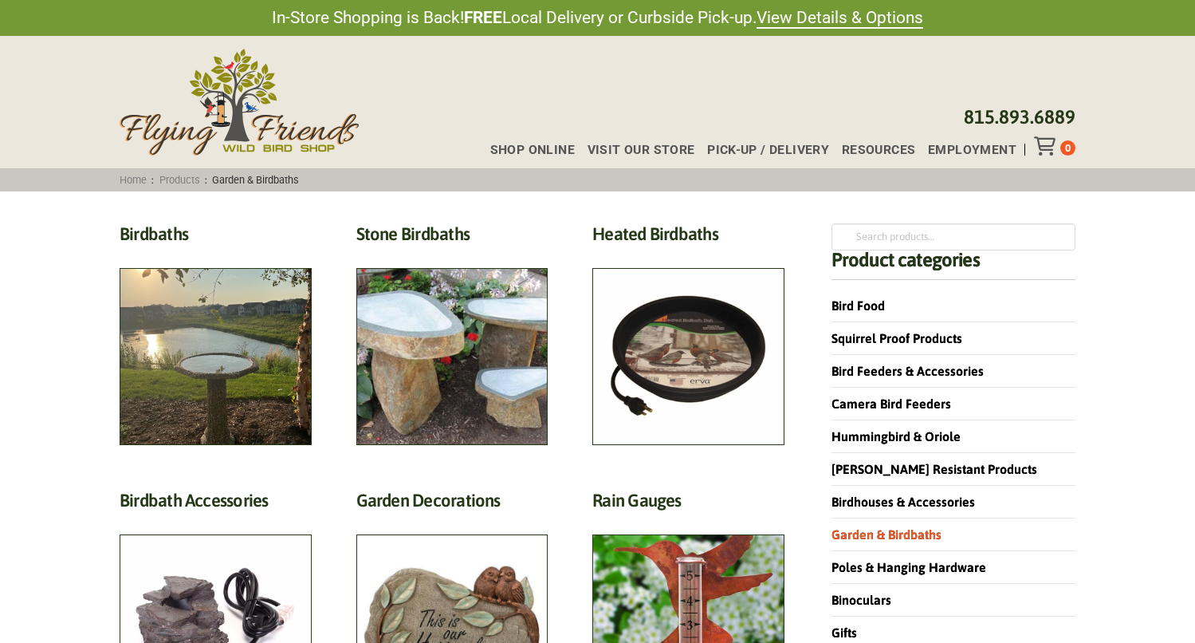
scroll to position [171, 0]
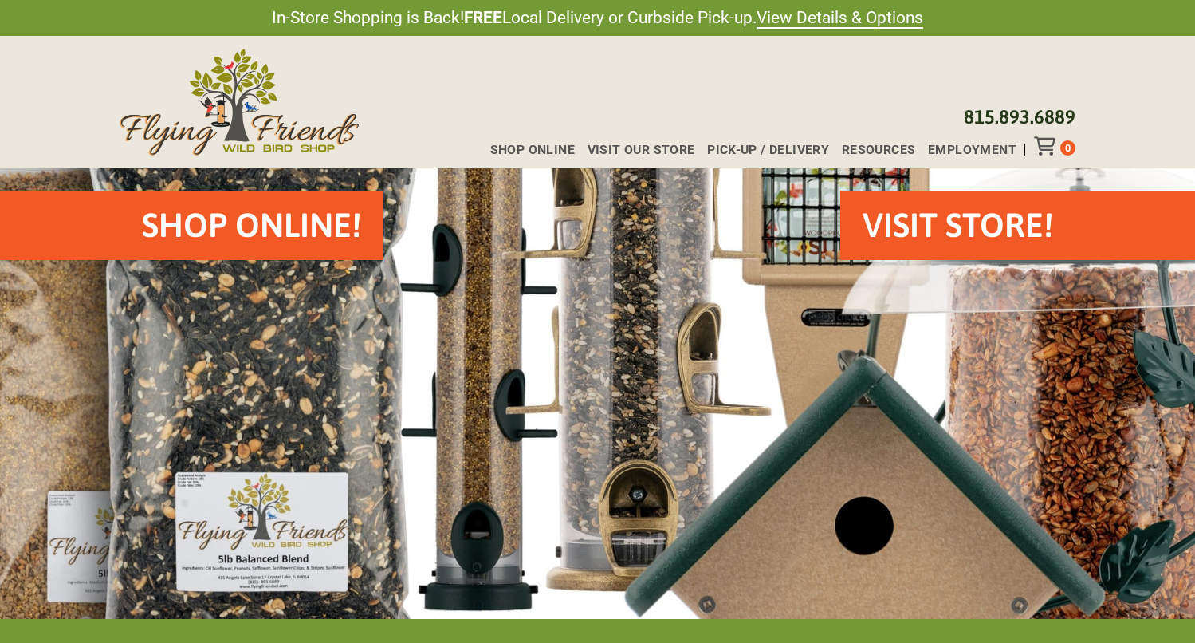
scroll to position [925, 0]
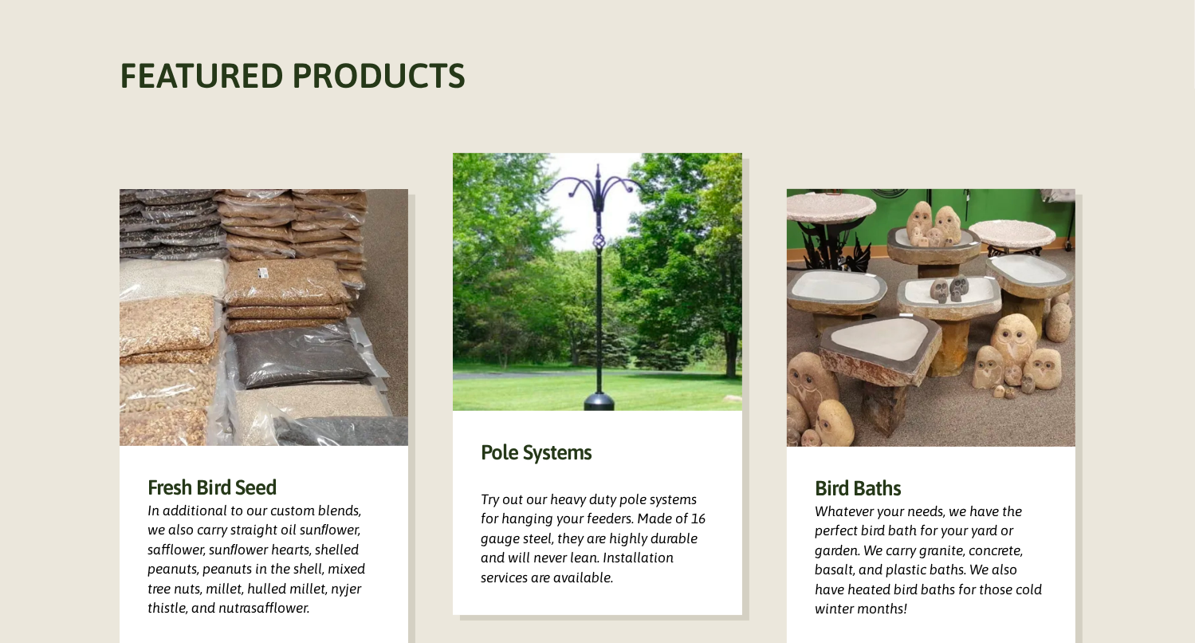
click at [539, 504] on div "Pole Systems Try out our heavy duty pole systems for hanging your feeders. Made…" at bounding box center [597, 513] width 289 height 204
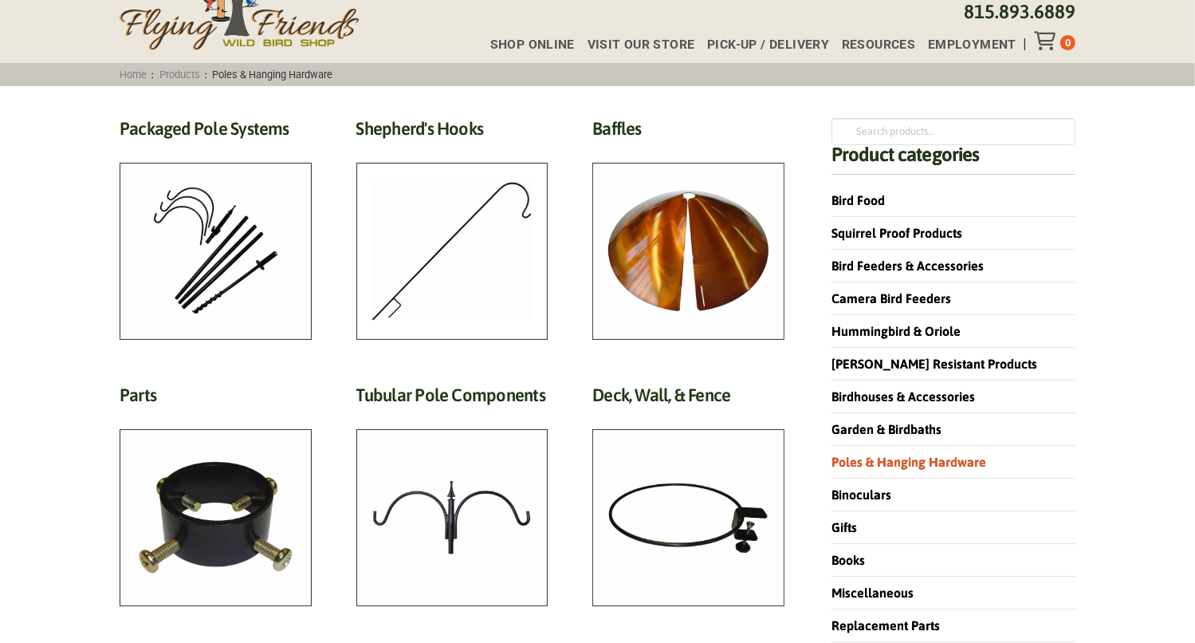
scroll to position [101, 0]
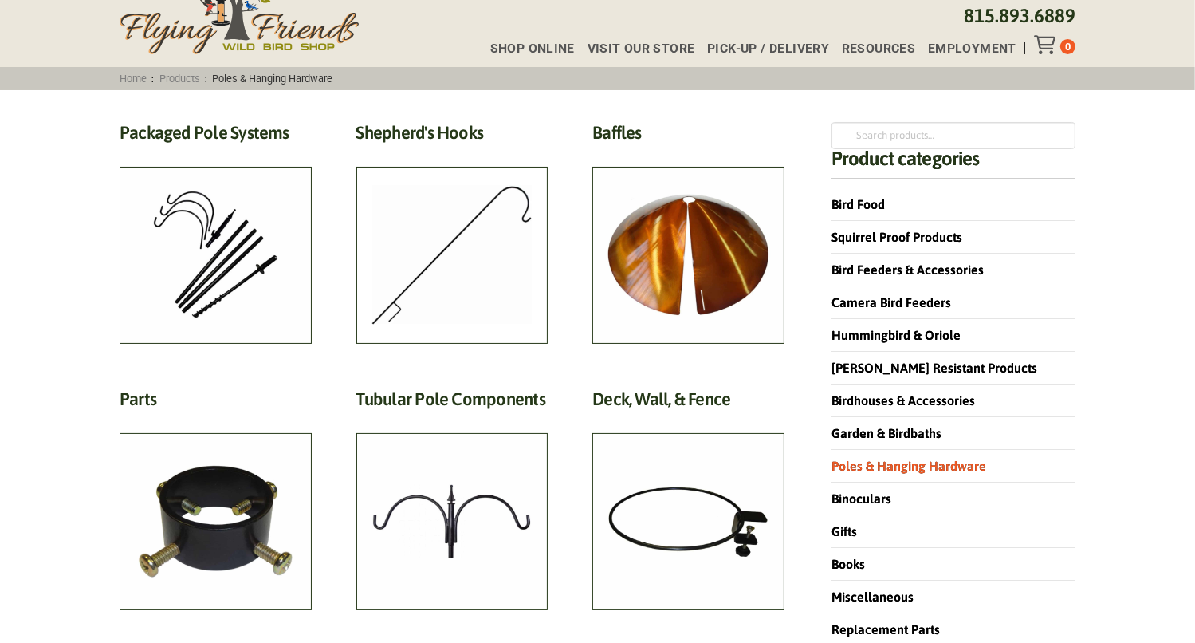
click at [225, 152] on h2 "Packaged Pole Systems (3)" at bounding box center [216, 137] width 192 height 30
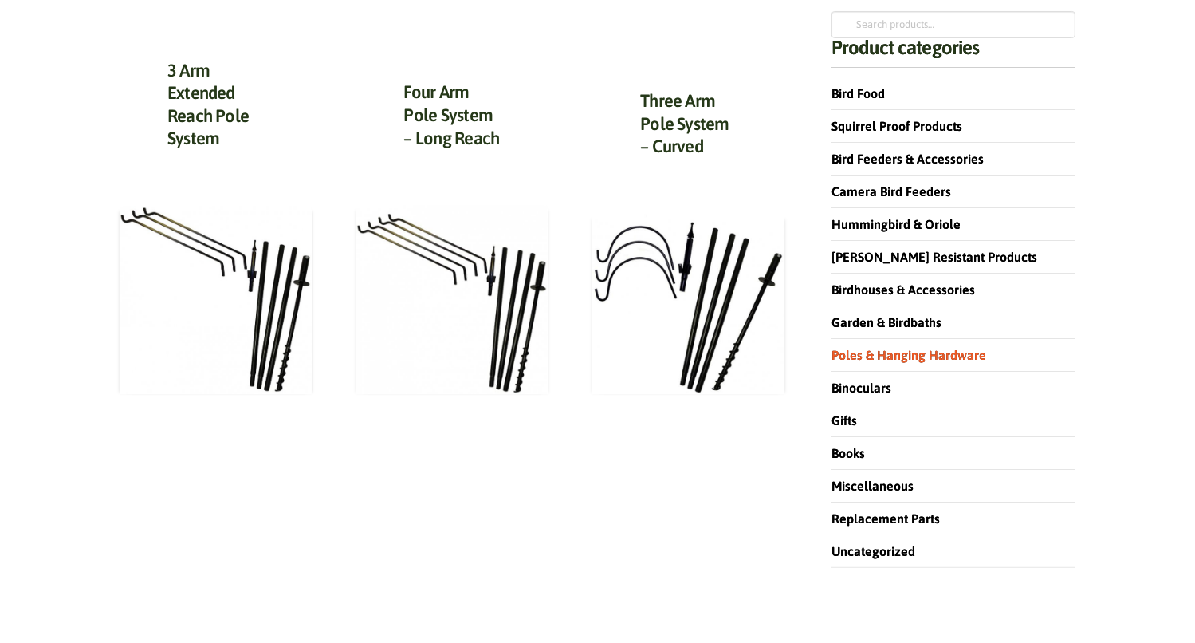
scroll to position [213, 0]
click at [714, 329] on img at bounding box center [688, 303] width 192 height 179
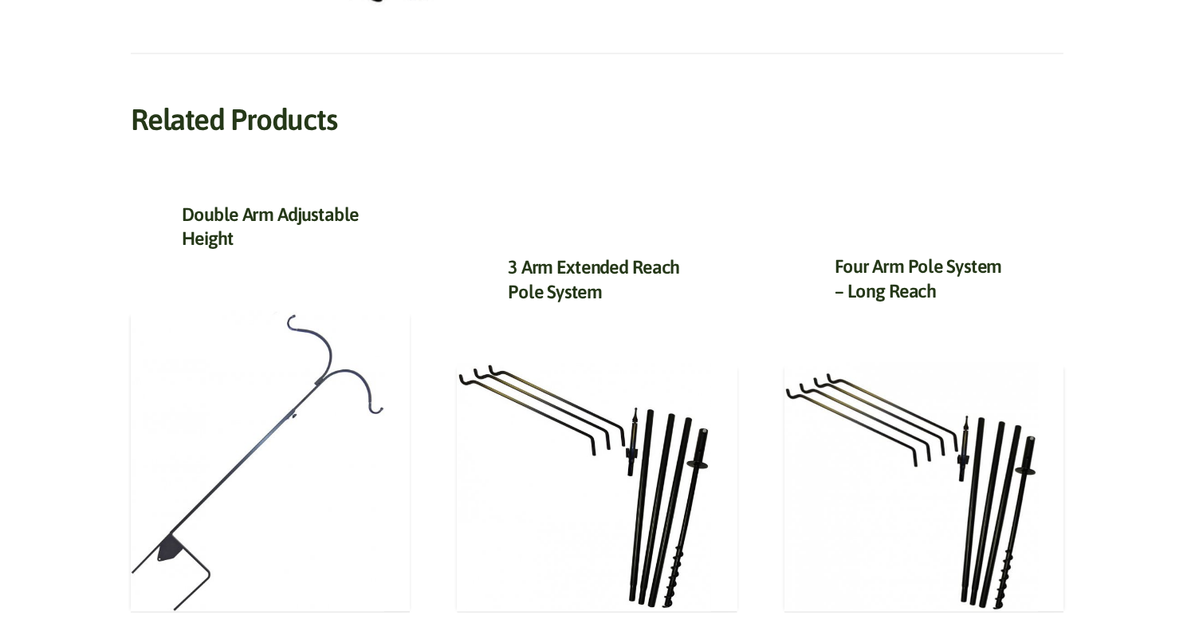
scroll to position [666, 0]
